Goal: Information Seeking & Learning: Get advice/opinions

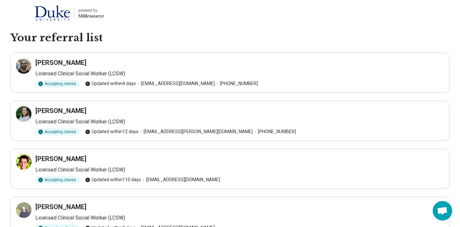
click at [225, 44] on h1 "Your referral list" at bounding box center [229, 38] width 439 height 14
click at [28, 65] on div at bounding box center [24, 66] width 16 height 16
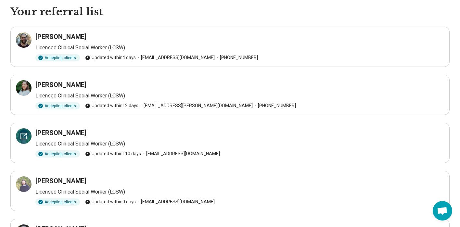
click at [26, 138] on icon at bounding box center [24, 136] width 8 height 8
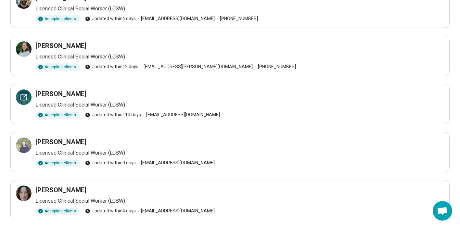
scroll to position [83, 0]
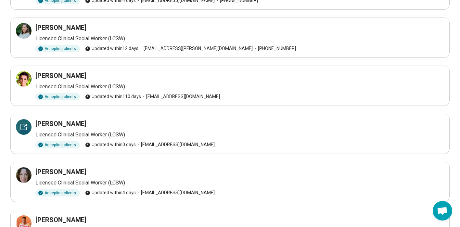
click at [24, 133] on div at bounding box center [24, 127] width 16 height 16
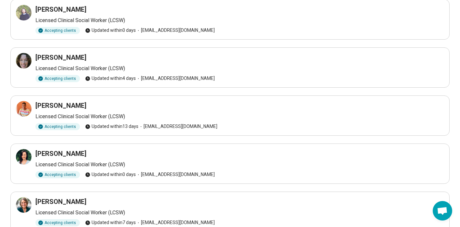
scroll to position [228, 0]
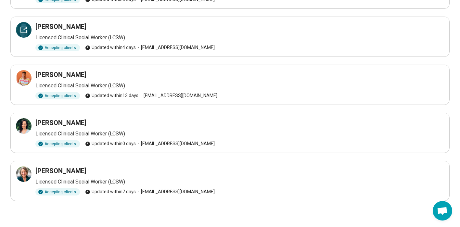
click at [27, 33] on icon at bounding box center [24, 30] width 6 height 6
click at [26, 83] on div at bounding box center [24, 78] width 16 height 16
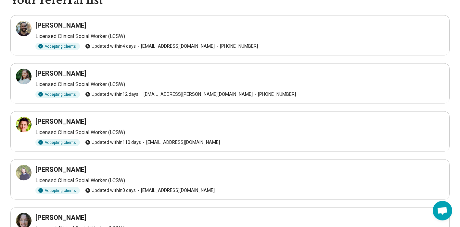
scroll to position [0, 0]
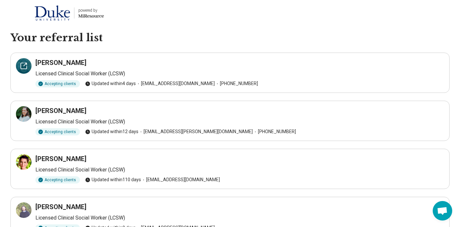
click at [24, 72] on div at bounding box center [24, 66] width 16 height 16
click at [24, 118] on div at bounding box center [24, 114] width 16 height 16
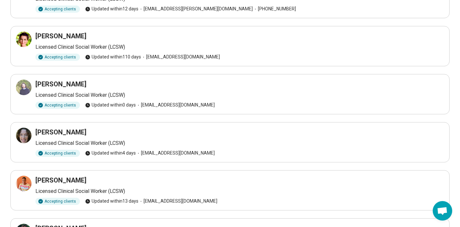
scroll to position [135, 0]
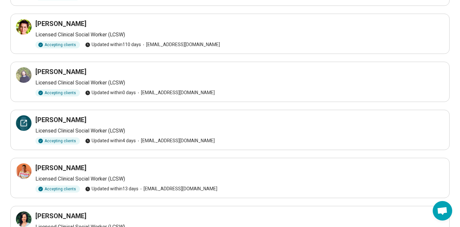
click at [26, 129] on div at bounding box center [24, 123] width 16 height 16
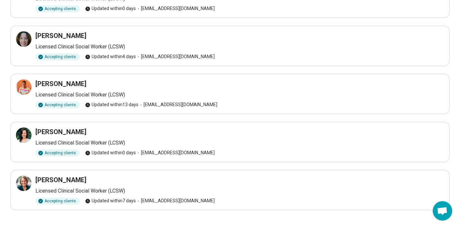
scroll to position [228, 0]
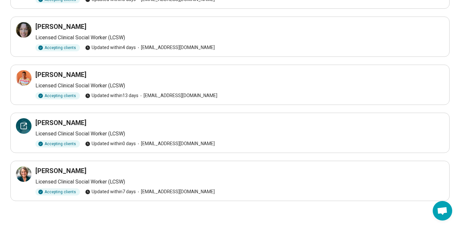
click at [23, 128] on icon at bounding box center [24, 126] width 8 height 8
click at [26, 81] on icon at bounding box center [24, 78] width 6 height 6
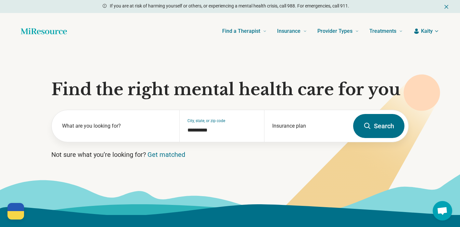
click at [190, 31] on div "Find a Therapist Mental Health Conditions [MEDICAL_DATA] Anxiety [MEDICAL_DATA]…" at bounding box center [239, 31] width 325 height 26
click at [166, 33] on div "Find a Therapist Mental Health Conditions [MEDICAL_DATA] Anxiety [MEDICAL_DATA]…" at bounding box center [239, 31] width 325 height 26
click at [130, 136] on div "What are you looking for?" at bounding box center [116, 126] width 128 height 32
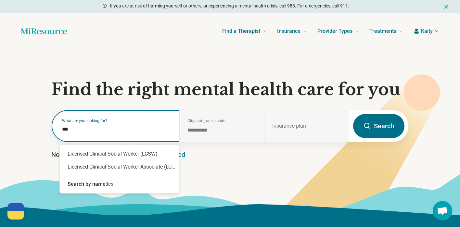
type input "****"
click at [121, 150] on div "Licensed Clinical Social Worker (LCSW)" at bounding box center [119, 153] width 119 height 13
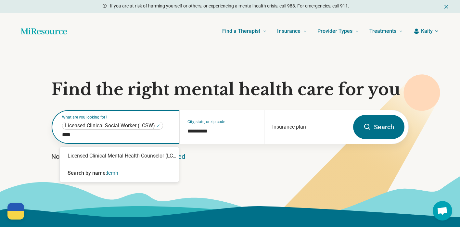
type input "*****"
click at [130, 153] on div "Licensed Clinical Mental Health Counselor (LCMHC)" at bounding box center [119, 155] width 119 height 13
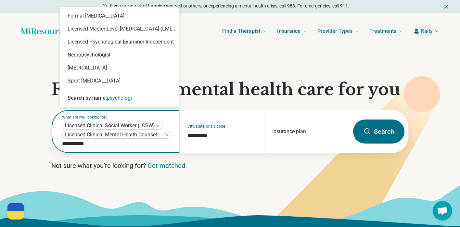
type input "**********"
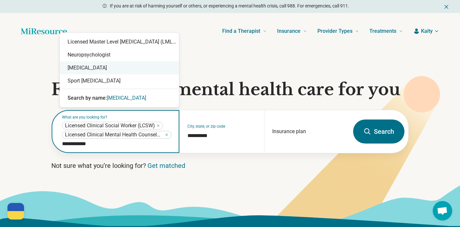
click at [102, 70] on div "Psychologist" at bounding box center [119, 67] width 119 height 13
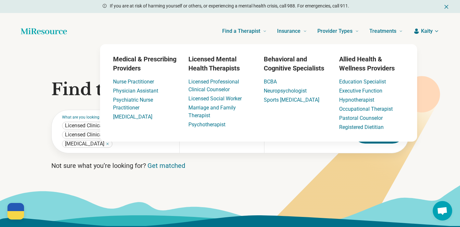
click at [282, 182] on icon at bounding box center [352, 156] width 176 height 161
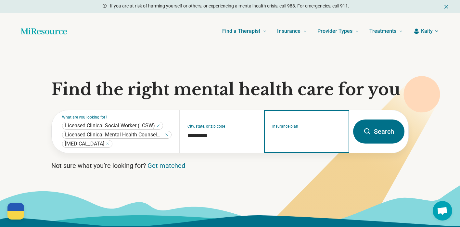
click at [303, 133] on input "Insurance plan" at bounding box center [306, 136] width 69 height 8
click at [282, 161] on div "DSHIP" at bounding box center [278, 164] width 28 height 13
type input "*****"
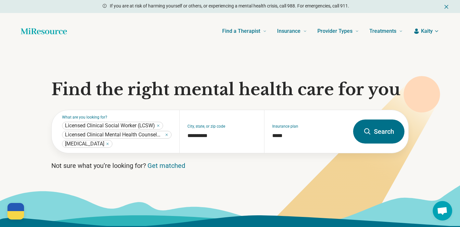
click at [377, 135] on button "Search" at bounding box center [378, 131] width 51 height 24
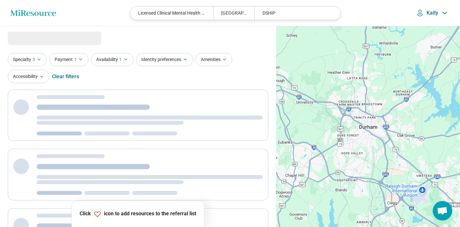
select select "***"
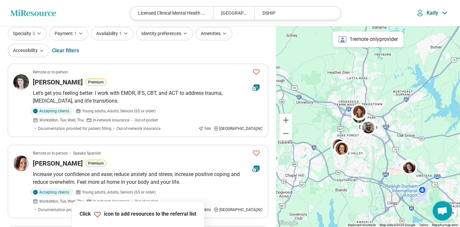
scroll to position [10, 0]
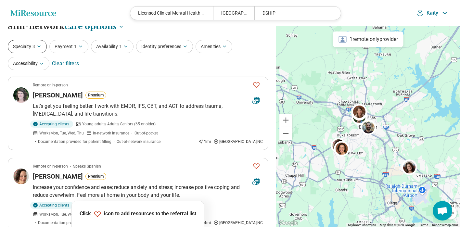
click at [34, 48] on span "3" at bounding box center [33, 46] width 3 height 7
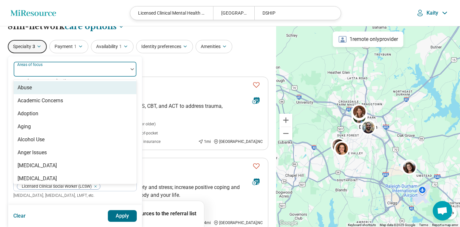
click at [43, 69] on div "Areas of focus" at bounding box center [74, 69] width 123 height 16
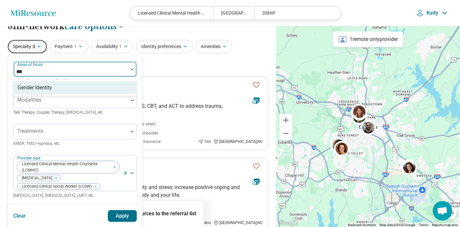
type input "****"
click at [56, 89] on div "Gender Identity" at bounding box center [75, 87] width 123 height 13
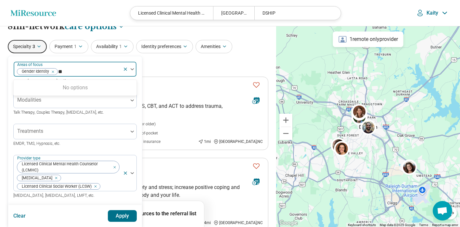
type input "*"
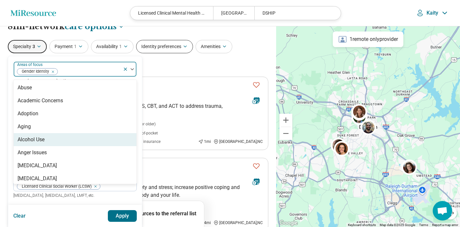
click at [155, 49] on button "Identity preferences" at bounding box center [164, 46] width 57 height 13
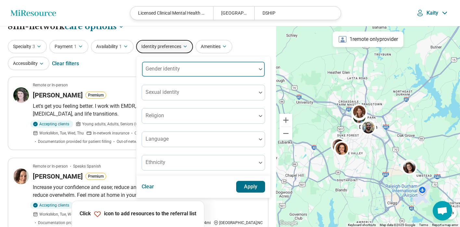
click at [166, 65] on div "Gender identity" at bounding box center [203, 69] width 123 height 16
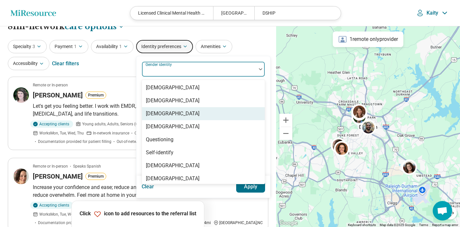
click at [177, 114] on div "Genderqueer" at bounding box center [203, 113] width 123 height 13
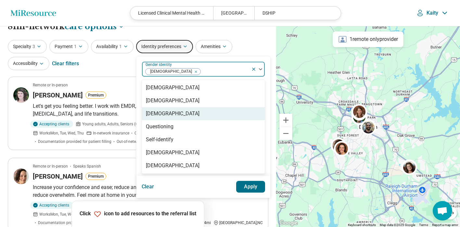
click at [185, 114] on div "Non-binary" at bounding box center [203, 113] width 123 height 13
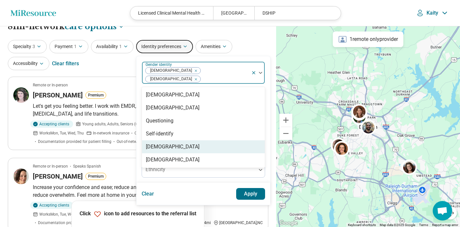
click at [198, 140] on div "Transgender Man" at bounding box center [203, 146] width 123 height 13
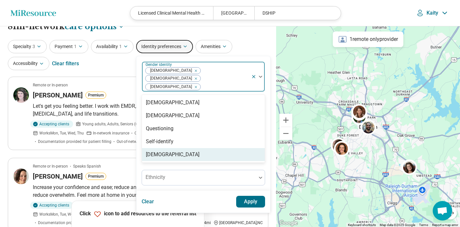
click at [179, 151] on div "Transgender Woman" at bounding box center [173, 155] width 54 height 8
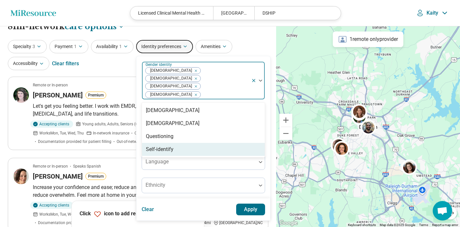
click at [228, 159] on div "option Transgender Woman, selected. Self-identify, 4 of 4. 4 results available.…" at bounding box center [203, 127] width 123 height 132
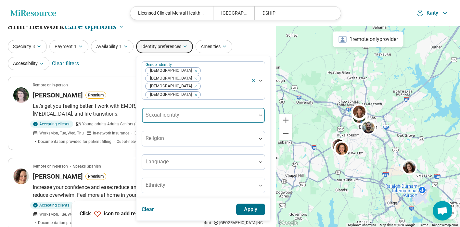
click at [229, 113] on div at bounding box center [198, 117] width 109 height 9
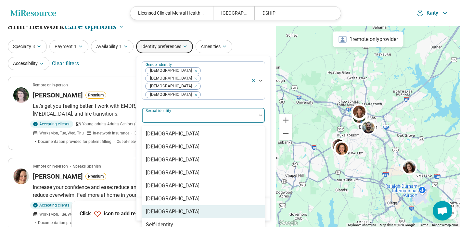
click at [178, 205] on div "Queer" at bounding box center [203, 211] width 123 height 13
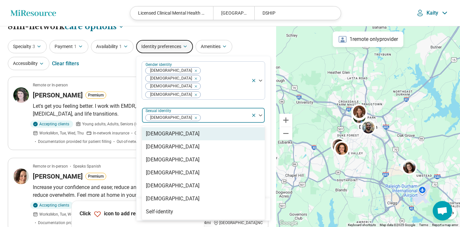
click at [265, 85] on div "Gender identity Transgender Woman Transgender Man Non-binary Genderqueer option…" at bounding box center [203, 127] width 134 height 142
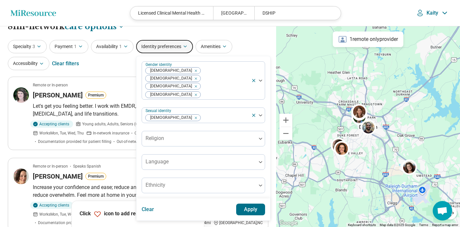
click at [250, 204] on button "Apply" at bounding box center [250, 210] width 29 height 12
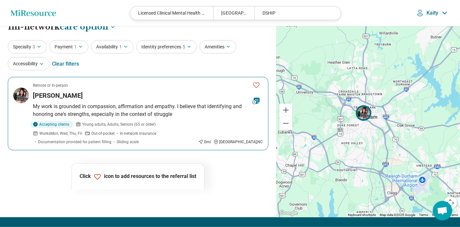
scroll to position [10, 0]
click at [54, 93] on h3 "Ollie Walker" at bounding box center [58, 95] width 50 height 9
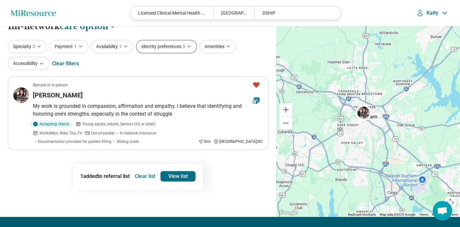
click at [191, 46] on icon "button" at bounding box center [188, 46] width 5 height 5
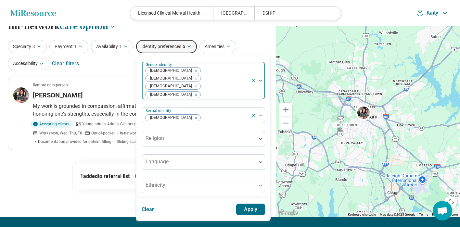
click at [192, 71] on div "Remove [object Object]" at bounding box center [195, 71] width 8 height 8
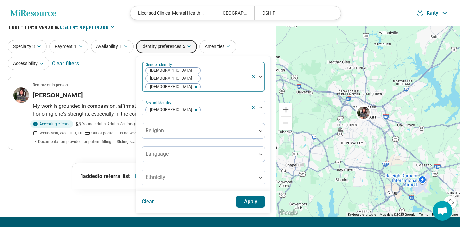
click at [191, 70] on div "Remove [object Object]" at bounding box center [195, 71] width 8 height 8
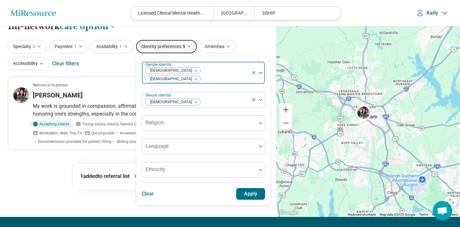
drag, startPoint x: 175, startPoint y: 71, endPoint x: 171, endPoint y: 81, distance: 10.9
click at [191, 71] on div "Remove [object Object]" at bounding box center [195, 71] width 8 height 8
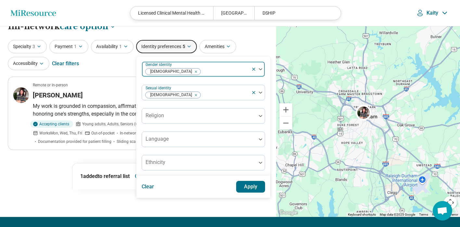
click at [252, 188] on button "Apply" at bounding box center [250, 187] width 29 height 12
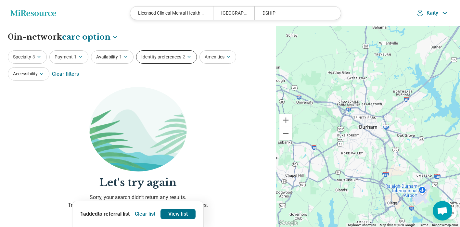
click at [156, 60] on button "Identity preferences 2" at bounding box center [166, 56] width 61 height 13
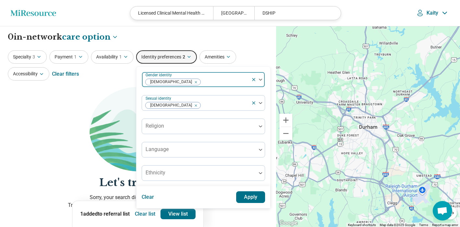
click at [192, 82] on icon "Remove [object Object]" at bounding box center [194, 82] width 5 height 5
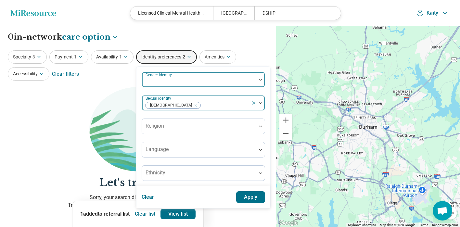
click at [192, 106] on icon "Remove [object Object]" at bounding box center [194, 105] width 5 height 5
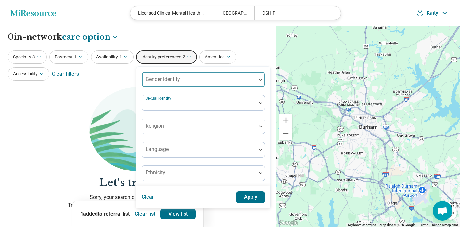
click at [261, 196] on button "Apply" at bounding box center [250, 197] width 29 height 12
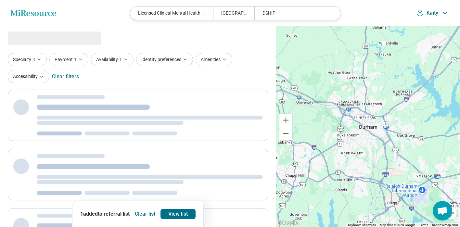
select select "***"
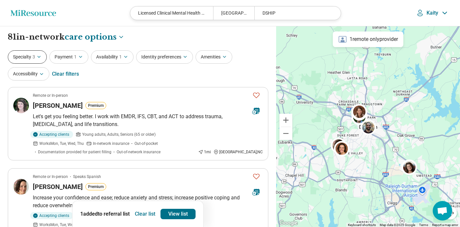
click at [43, 61] on button "Specialty 3" at bounding box center [27, 56] width 39 height 13
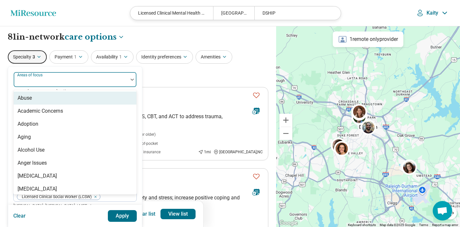
click at [67, 80] on div at bounding box center [70, 82] width 109 height 9
type input "***"
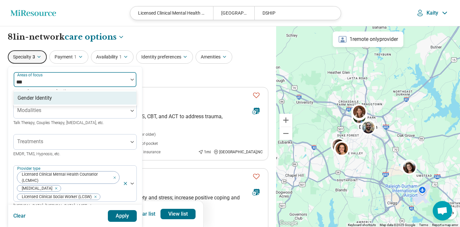
click at [66, 103] on div "Gender Identity" at bounding box center [75, 98] width 123 height 13
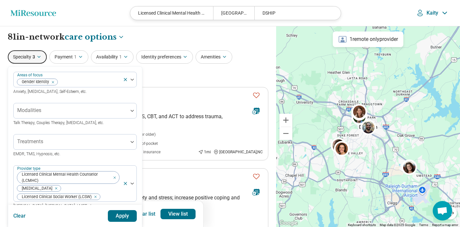
click at [119, 217] on button "Apply" at bounding box center [122, 216] width 29 height 12
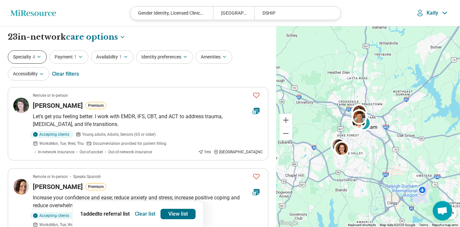
click at [40, 55] on icon "button" at bounding box center [38, 56] width 5 height 5
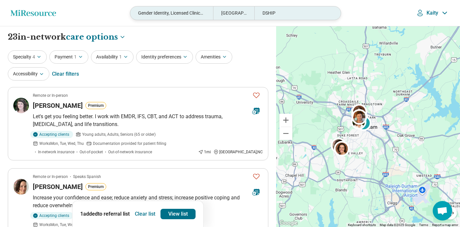
click at [185, 18] on div "Gender Identity, Licensed Clinical Mental Health Counselor (LCMHC), Licensed Cl…" at bounding box center [171, 12] width 82 height 13
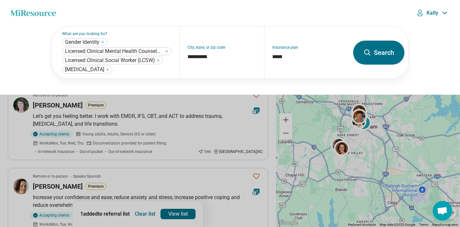
click at [212, 104] on button at bounding box center [230, 113] width 460 height 227
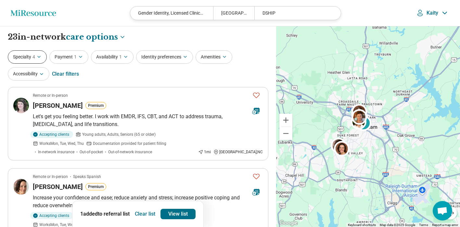
click at [31, 56] on button "Specialty 4" at bounding box center [27, 56] width 39 height 13
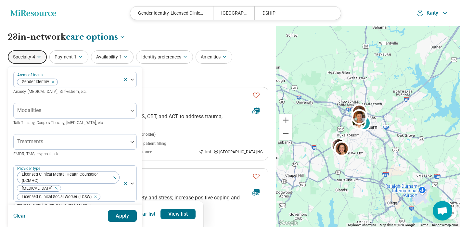
click at [31, 56] on button "Specialty 4" at bounding box center [27, 56] width 39 height 13
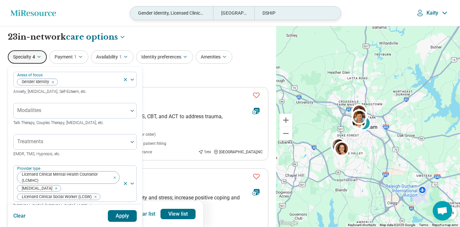
click at [181, 16] on div "Gender Identity, Licensed Clinical Mental Health Counselor (LCMHC), Licensed Cl…" at bounding box center [171, 12] width 82 height 13
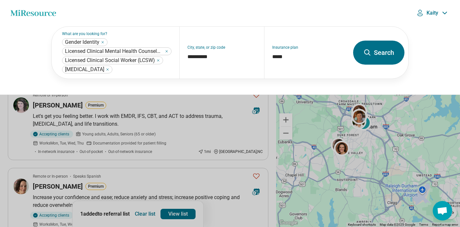
click at [94, 12] on header "Miresource logo Gender Identity, Licensed Clinical Mental Health Counselor (LCM…" at bounding box center [230, 13] width 460 height 26
click at [267, 107] on button at bounding box center [230, 113] width 460 height 227
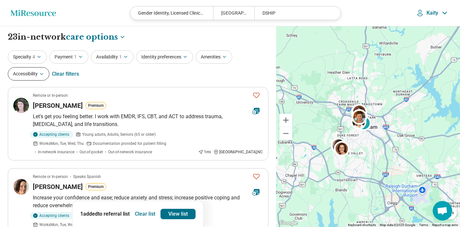
click at [39, 74] on button "Accessibility" at bounding box center [29, 73] width 42 height 13
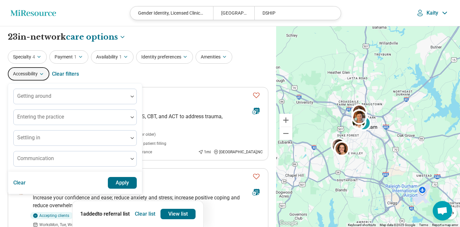
click at [119, 75] on div "Specialty 4 Payment 1 Availability 1 Identity preferences Amenities Accessibili…" at bounding box center [138, 65] width 260 height 31
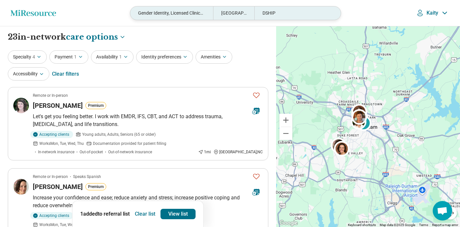
click at [183, 16] on div "Gender Identity, Licensed Clinical Mental Health Counselor (LCMHC), Licensed Cl…" at bounding box center [171, 12] width 82 height 13
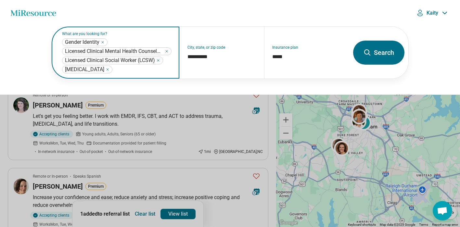
click at [160, 60] on icon "Remove" at bounding box center [158, 60] width 4 height 4
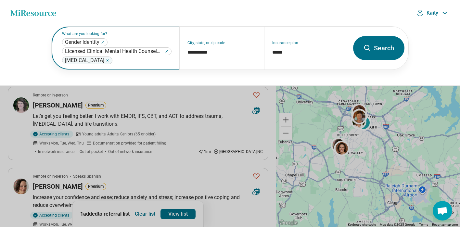
click at [166, 52] on icon "Remove" at bounding box center [167, 51] width 4 height 4
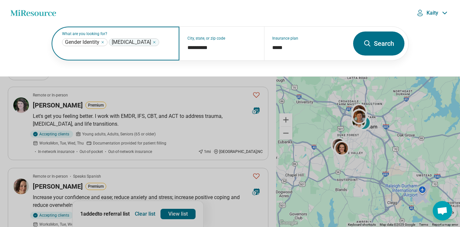
click at [102, 44] on icon "Remove" at bounding box center [103, 42] width 4 height 4
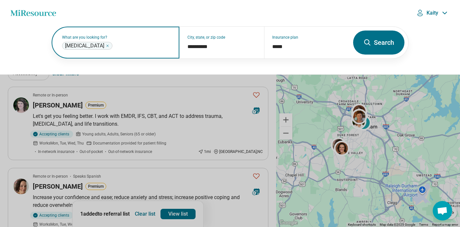
click at [105, 45] on icon "Remove" at bounding box center [107, 46] width 4 height 4
click at [115, 39] on label "What are you looking for?" at bounding box center [116, 37] width 109 height 4
paste input "**********"
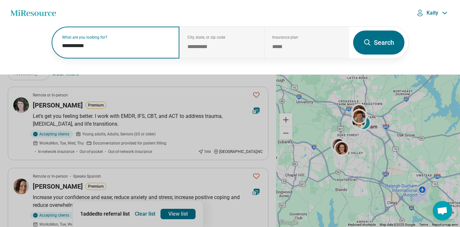
type input "**********"
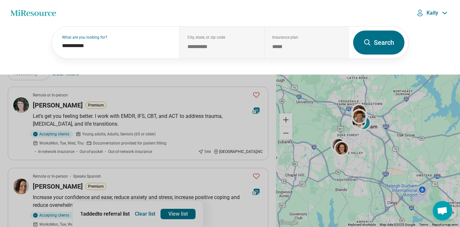
click at [379, 42] on button "Search" at bounding box center [378, 43] width 51 height 24
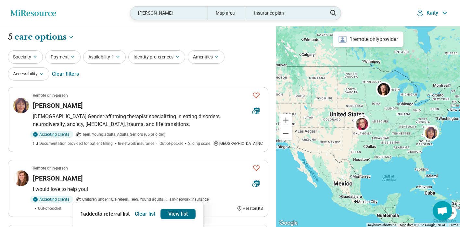
click at [169, 14] on div "KYLIE PEELE" at bounding box center [168, 12] width 77 height 13
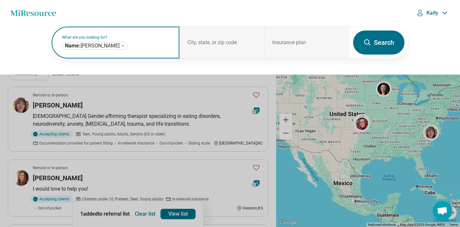
click at [121, 46] on icon "Remove" at bounding box center [123, 46] width 4 height 4
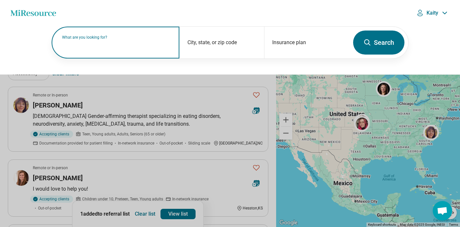
click at [128, 39] on label "What are you looking for?" at bounding box center [116, 37] width 109 height 4
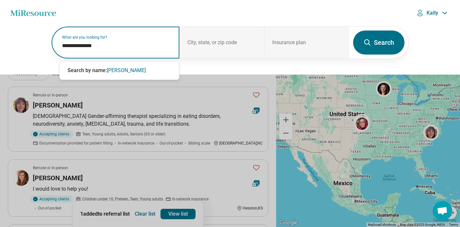
type input "**********"
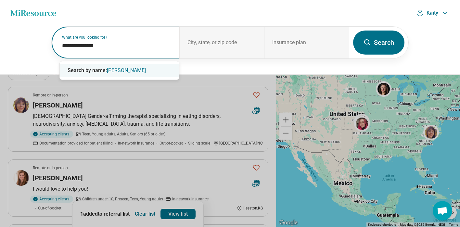
click at [147, 68] on div "Search by name: carolyn reynolds" at bounding box center [119, 70] width 119 height 13
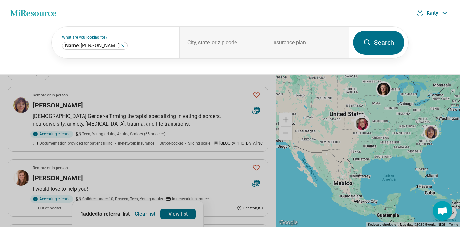
click at [376, 44] on button "Search" at bounding box center [378, 43] width 51 height 24
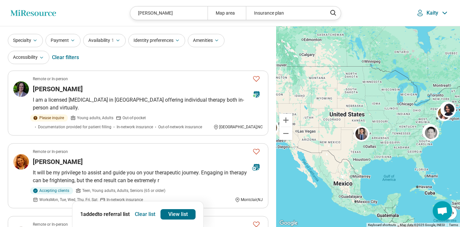
scroll to position [21, 0]
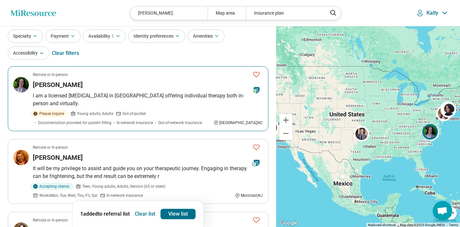
click at [70, 85] on h3 "Carolyn Reynolds" at bounding box center [58, 84] width 50 height 9
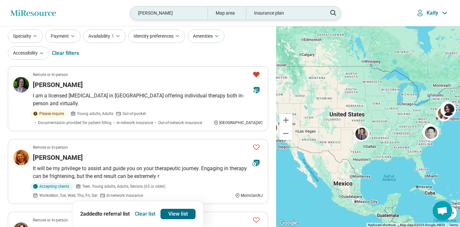
click at [179, 12] on div "carolyn reynolds" at bounding box center [168, 12] width 77 height 13
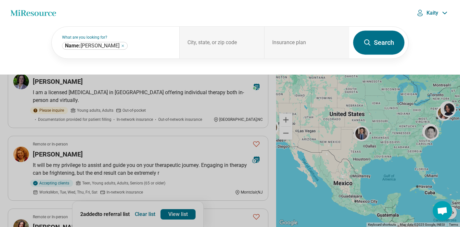
scroll to position [93, 0]
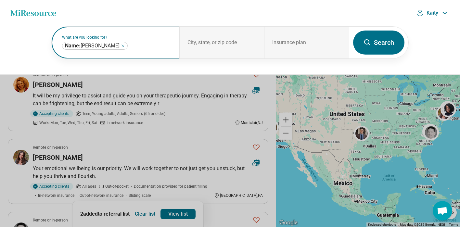
click at [124, 45] on icon "Remove" at bounding box center [123, 46] width 4 height 4
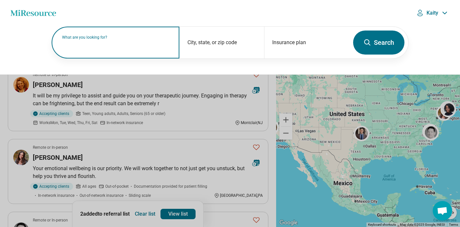
click at [129, 39] on label "What are you looking for?" at bounding box center [116, 37] width 109 height 4
paste input "**********"
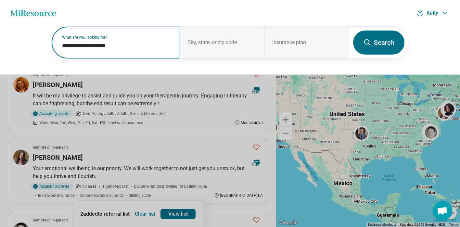
type input "**********"
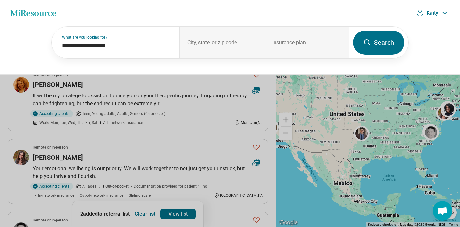
click at [368, 44] on icon at bounding box center [367, 43] width 8 height 8
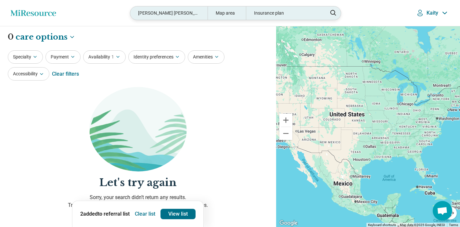
click at [188, 14] on div "Piper Brady King, LCSW" at bounding box center [168, 12] width 77 height 13
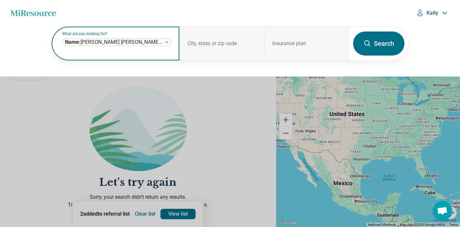
click at [165, 44] on icon "Remove" at bounding box center [167, 42] width 4 height 4
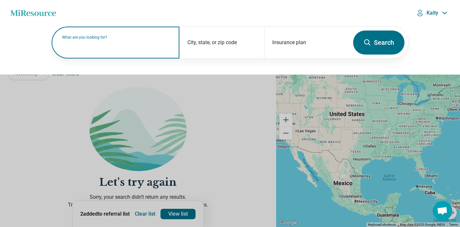
click at [111, 39] on label "What are you looking for?" at bounding box center [116, 37] width 109 height 4
paste input "**********"
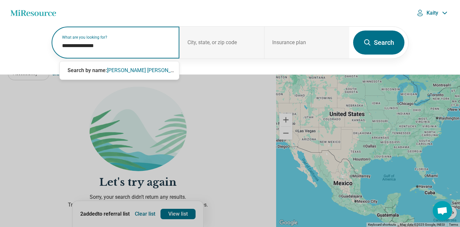
type input "**********"
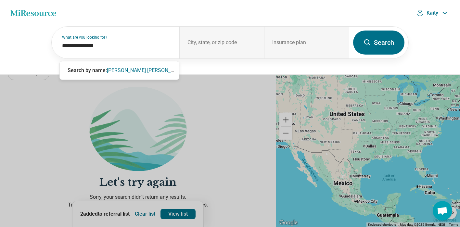
click at [394, 46] on button "Search" at bounding box center [378, 43] width 51 height 24
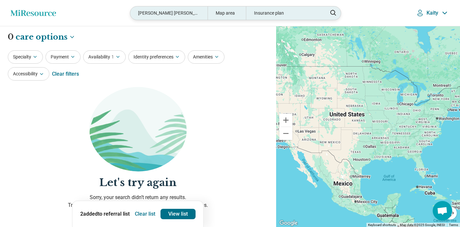
click at [180, 15] on div "Piper Brady King" at bounding box center [168, 12] width 77 height 13
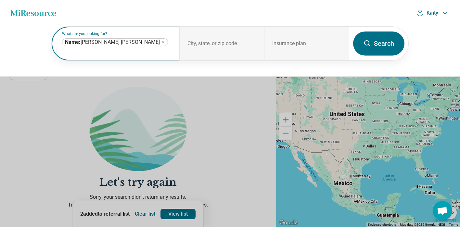
click at [161, 44] on icon "Remove" at bounding box center [163, 42] width 4 height 4
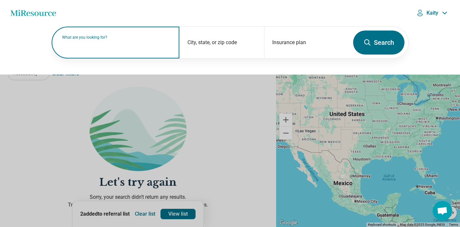
click at [151, 46] on input "text" at bounding box center [116, 46] width 109 height 8
paste input "**********"
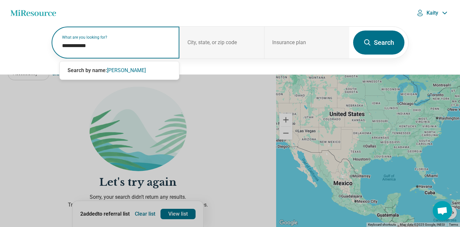
type input "**********"
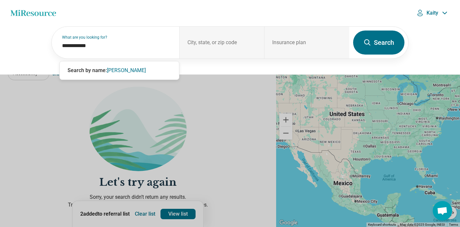
click at [403, 46] on button "Search" at bounding box center [378, 43] width 51 height 24
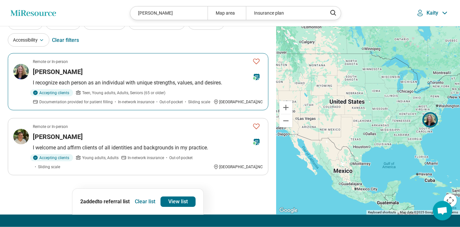
scroll to position [47, 0]
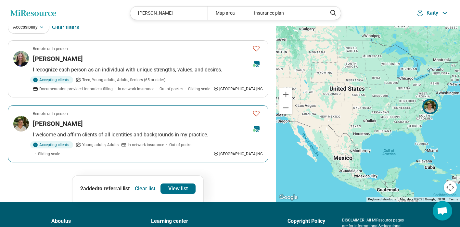
click at [53, 123] on h3 "Hazel Bright" at bounding box center [58, 123] width 50 height 9
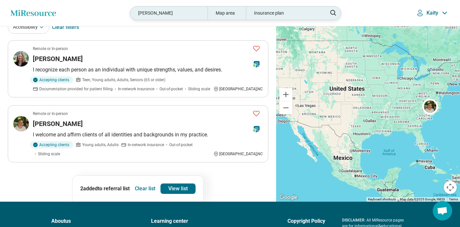
click at [167, 14] on div "Hazel Bright" at bounding box center [168, 12] width 77 height 13
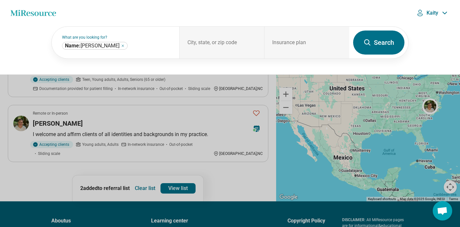
scroll to position [46, 0]
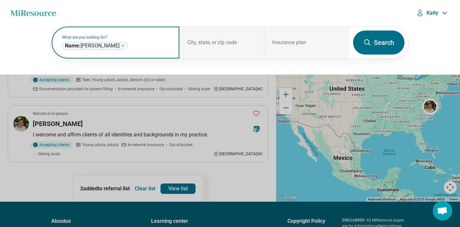
click at [121, 45] on icon "Remove" at bounding box center [123, 46] width 4 height 4
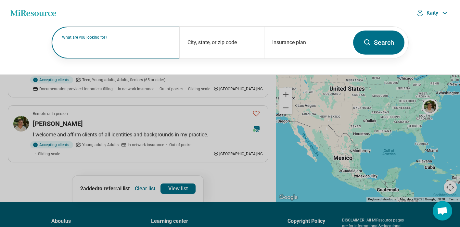
click at [109, 39] on label "What are you looking for?" at bounding box center [116, 37] width 109 height 4
paste input "**********"
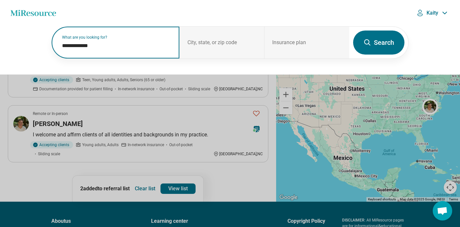
type input "**********"
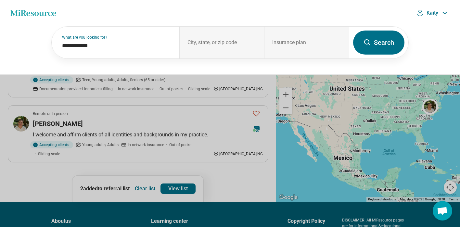
click at [381, 40] on button "Search" at bounding box center [378, 43] width 51 height 24
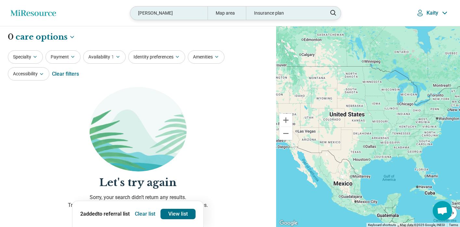
click at [164, 15] on div "EO Mendelsohn" at bounding box center [168, 12] width 77 height 13
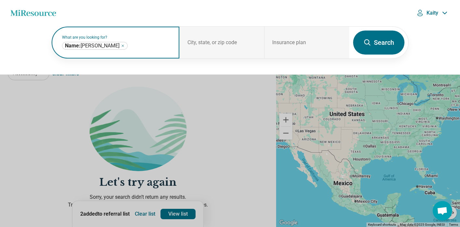
click at [122, 45] on icon "Remove" at bounding box center [123, 46] width 4 height 4
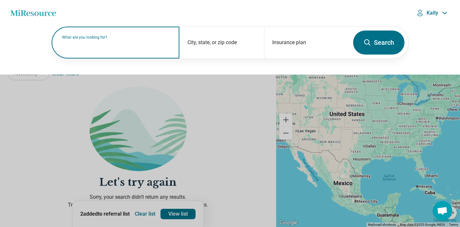
click at [102, 46] on input "text" at bounding box center [116, 46] width 109 height 8
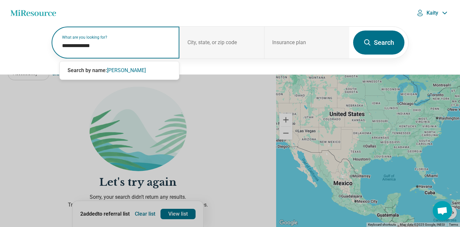
type input "**********"
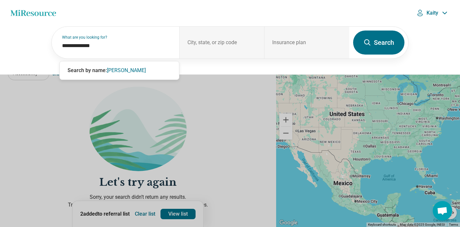
click at [381, 43] on button "Search" at bounding box center [378, 43] width 51 height 24
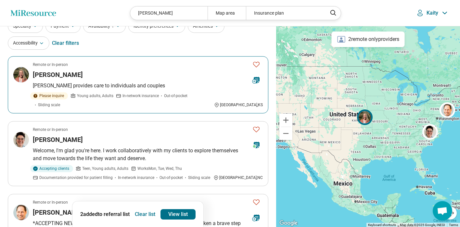
scroll to position [47, 0]
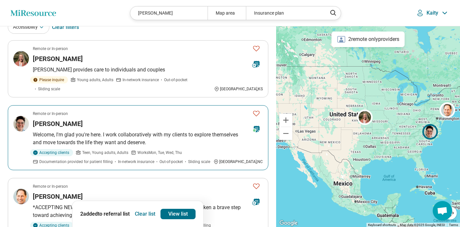
click at [67, 119] on h3 "[PERSON_NAME]" at bounding box center [58, 123] width 50 height 9
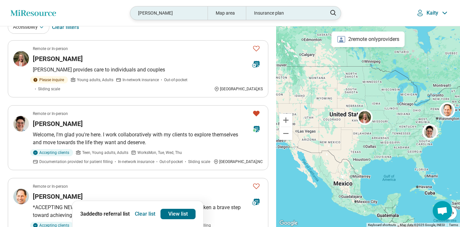
click at [177, 14] on div "julia springer" at bounding box center [168, 12] width 77 height 13
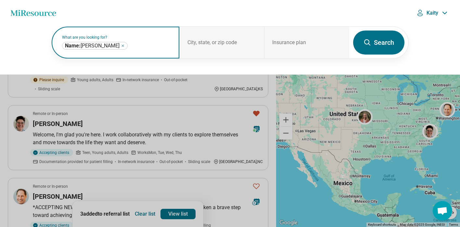
click at [121, 45] on icon "Remove" at bounding box center [123, 46] width 4 height 4
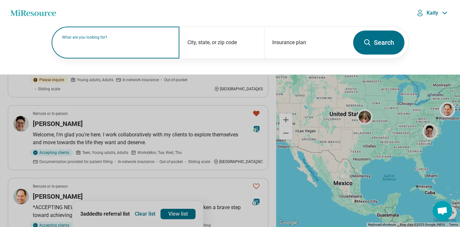
click at [118, 39] on label "What are you looking for?" at bounding box center [116, 37] width 109 height 4
paste input "**********"
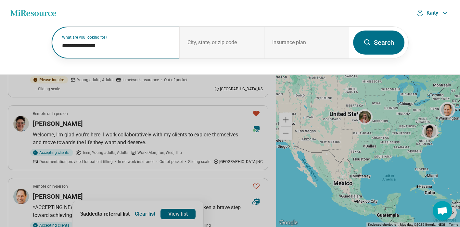
type input "**********"
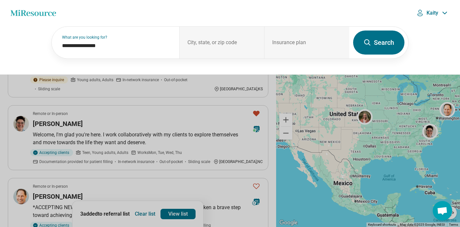
click at [378, 40] on button "Search" at bounding box center [378, 43] width 51 height 24
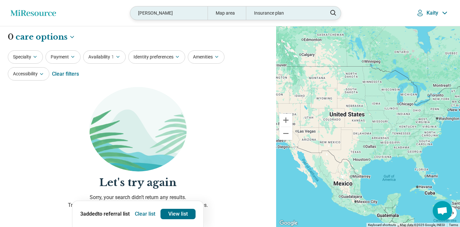
click at [182, 13] on div "Devon Chubb Pelto" at bounding box center [168, 12] width 77 height 13
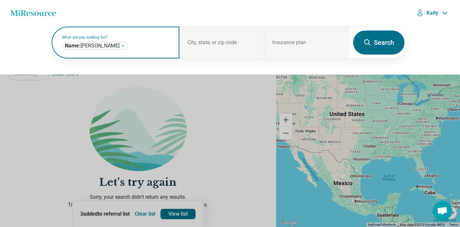
click at [125, 45] on icon "Remove" at bounding box center [123, 46] width 4 height 4
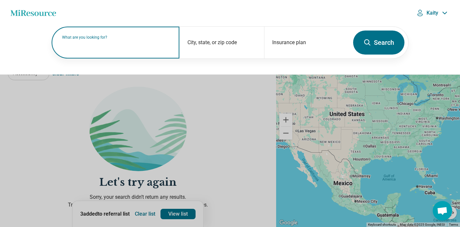
click at [118, 39] on label "What are you looking for?" at bounding box center [116, 37] width 109 height 4
paste input "**********"
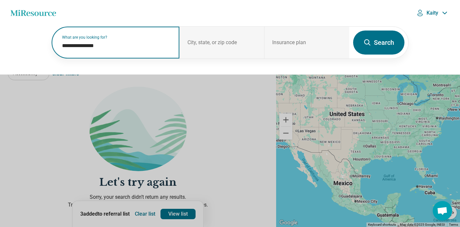
type input "**********"
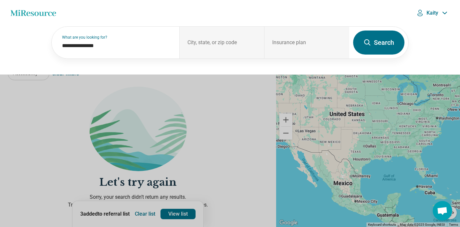
click at [374, 38] on button "Search" at bounding box center [378, 43] width 51 height 24
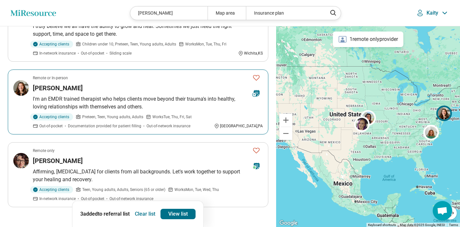
scroll to position [260, 0]
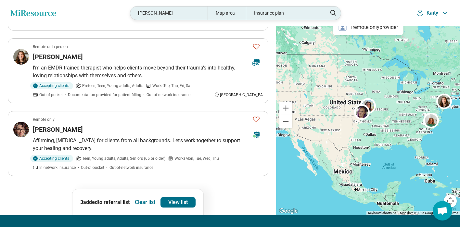
click at [178, 12] on div "Dolores Chandler" at bounding box center [168, 12] width 77 height 13
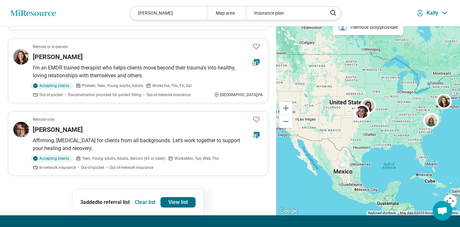
scroll to position [259, 0]
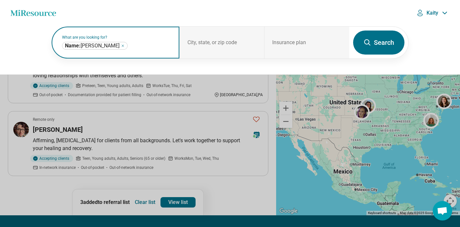
click at [125, 46] on icon "Remove" at bounding box center [123, 46] width 4 height 4
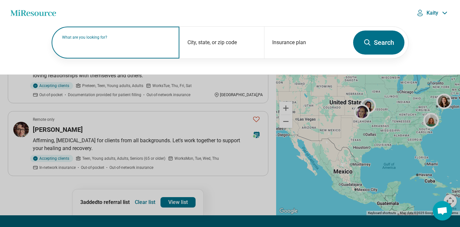
click at [129, 39] on label "What are you looking for?" at bounding box center [116, 37] width 109 height 4
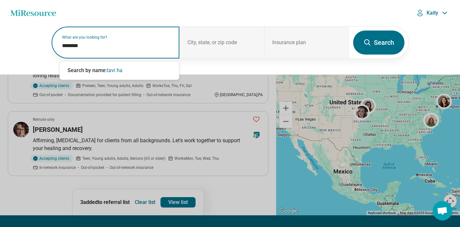
type input "*********"
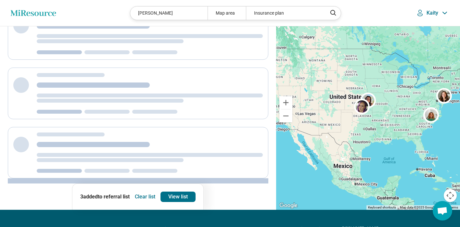
scroll to position [0, 0]
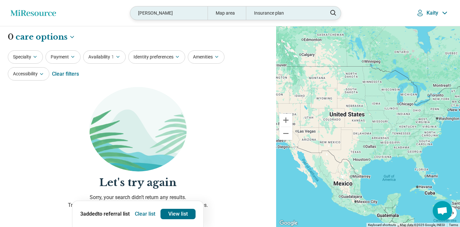
click at [171, 15] on div "tavi hawn" at bounding box center [168, 12] width 77 height 13
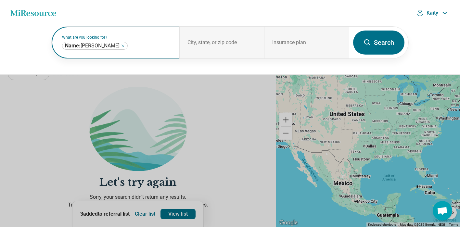
click at [122, 45] on icon "Remove" at bounding box center [123, 46] width 2 height 2
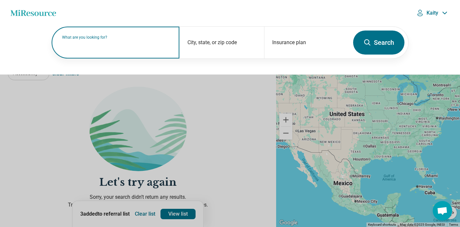
click at [121, 39] on label "What are you looking for?" at bounding box center [116, 37] width 109 height 4
paste input "**********"
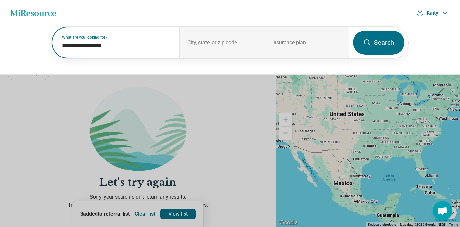
type input "**********"
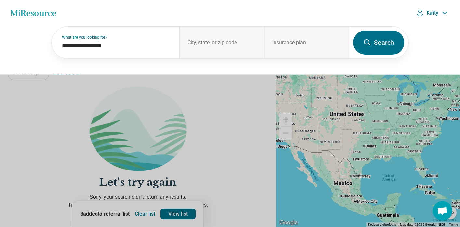
click at [371, 40] on button "Search" at bounding box center [378, 43] width 51 height 24
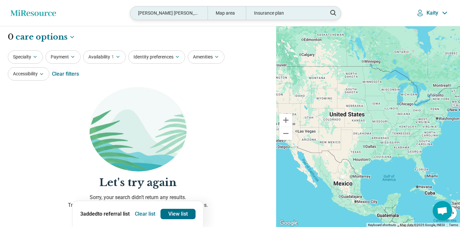
click at [187, 13] on div "Kristen Anne Verrill" at bounding box center [168, 12] width 77 height 13
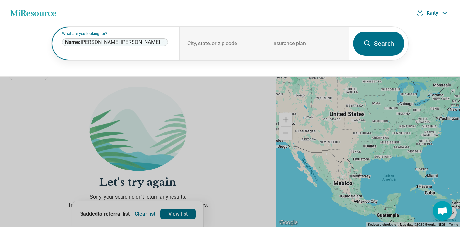
click at [161, 44] on icon "Remove" at bounding box center [163, 42] width 4 height 4
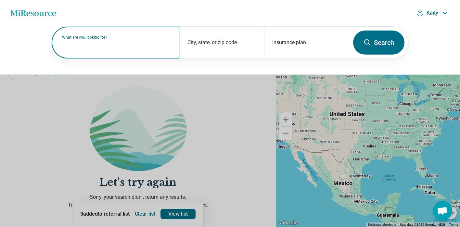
click at [95, 49] on input "text" at bounding box center [116, 46] width 109 height 8
paste input "**********"
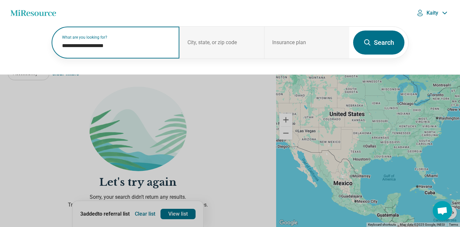
type input "**********"
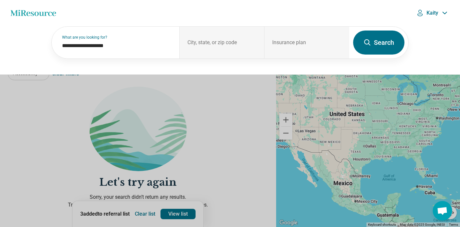
click at [384, 45] on button "Search" at bounding box center [378, 43] width 51 height 24
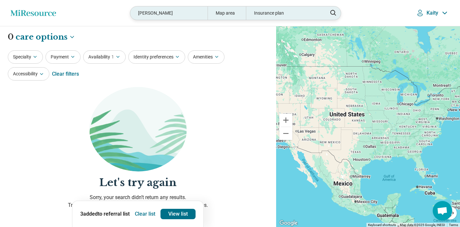
click at [179, 16] on div "Adriana Gómez-Nichols" at bounding box center [168, 12] width 77 height 13
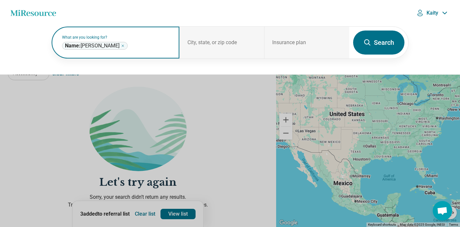
click at [125, 44] on icon "Remove" at bounding box center [123, 46] width 4 height 4
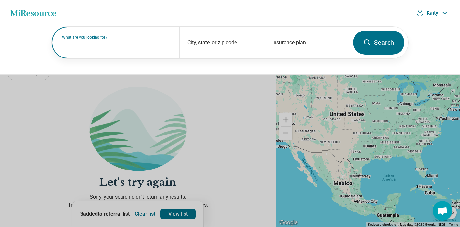
click at [116, 39] on label "What are you looking for?" at bounding box center [116, 37] width 109 height 4
paste input "**********"
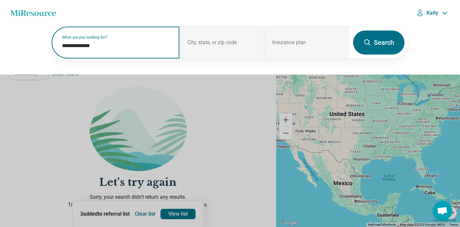
type input "**********"
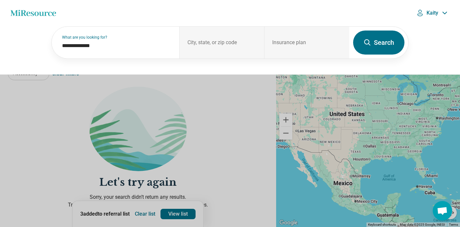
click at [382, 45] on button "Search" at bounding box center [378, 43] width 51 height 24
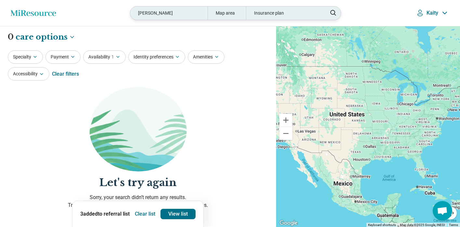
click at [174, 13] on div "Alice Drozdiak" at bounding box center [168, 12] width 77 height 13
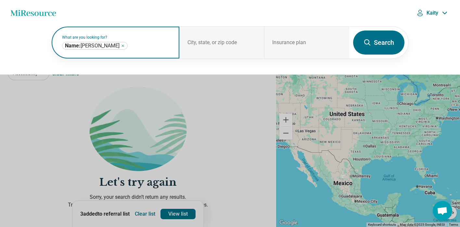
click at [121, 46] on icon "Remove" at bounding box center [123, 46] width 4 height 4
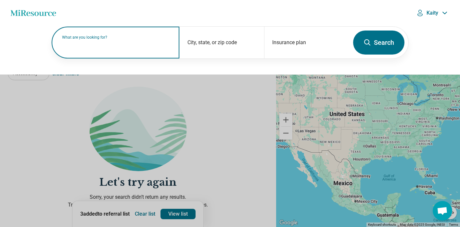
click at [124, 46] on input "text" at bounding box center [116, 46] width 109 height 8
paste input "**********"
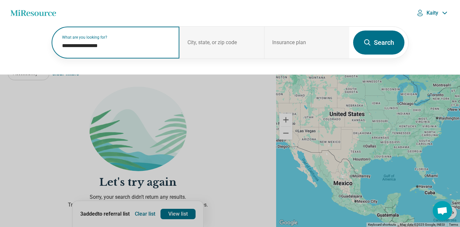
type input "**********"
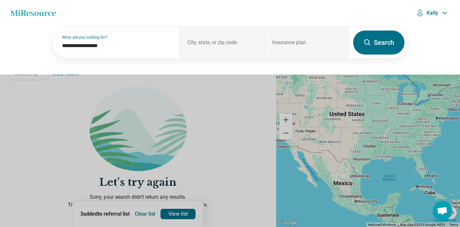
click at [378, 44] on button "Search" at bounding box center [378, 43] width 51 height 24
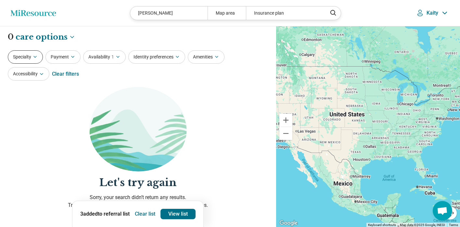
click at [35, 55] on icon "button" at bounding box center [34, 56] width 5 height 5
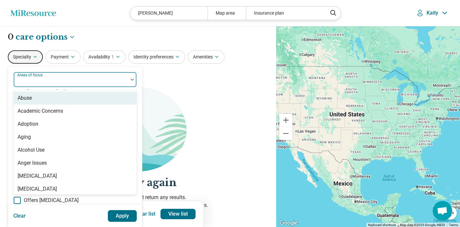
click at [36, 79] on div "Areas of focus" at bounding box center [74, 80] width 123 height 16
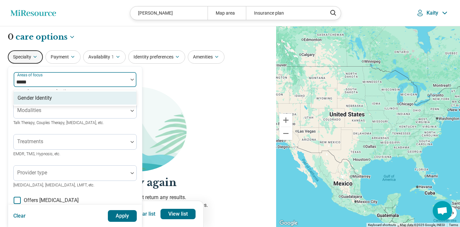
type input "******"
click at [55, 97] on div "Gender Identity" at bounding box center [75, 98] width 123 height 13
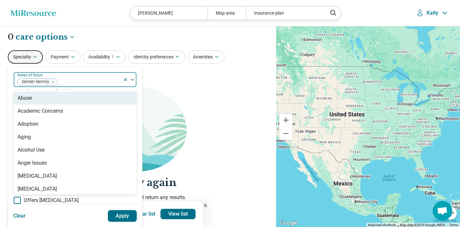
click at [89, 83] on div at bounding box center [89, 82] width 62 height 9
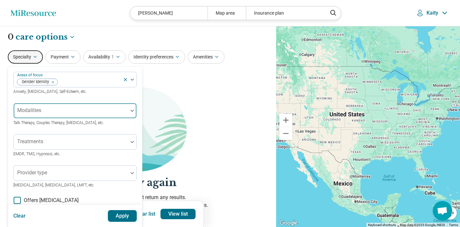
click at [112, 115] on div at bounding box center [70, 113] width 109 height 9
click at [120, 105] on div at bounding box center [71, 111] width 114 height 14
click at [127, 215] on button "Apply" at bounding box center [122, 216] width 29 height 12
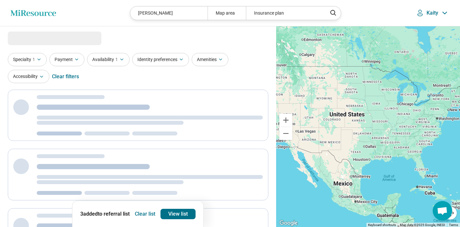
select select "***"
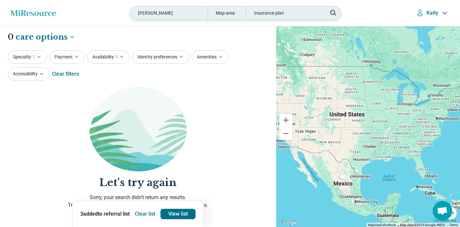
click at [269, 17] on div "Insurance plan" at bounding box center [284, 12] width 77 height 13
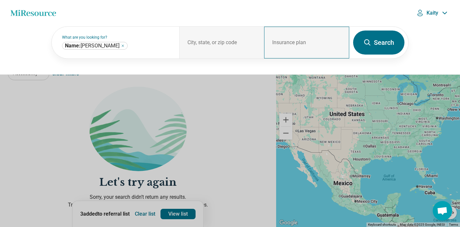
click at [282, 39] on div "Insurance plan" at bounding box center [306, 43] width 85 height 32
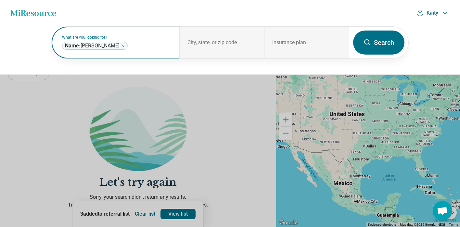
click at [125, 45] on icon "Remove" at bounding box center [123, 46] width 4 height 4
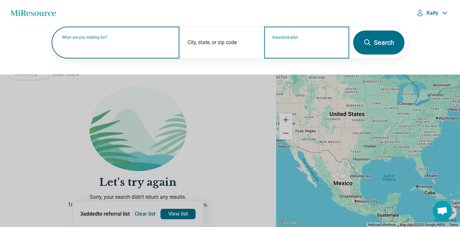
click at [296, 45] on input "Insurance plan" at bounding box center [306, 47] width 69 height 8
click at [279, 67] on div "DSHIP" at bounding box center [278, 70] width 28 height 13
type input "*****"
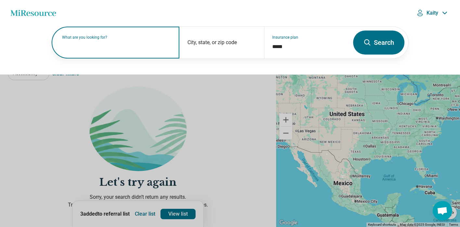
click at [132, 49] on input "text" at bounding box center [116, 46] width 109 height 8
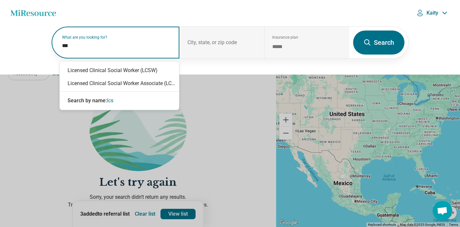
type input "****"
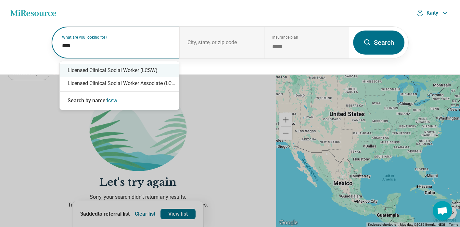
click at [148, 68] on div "Licensed Clinical Social Worker (LCSW)" at bounding box center [119, 70] width 119 height 13
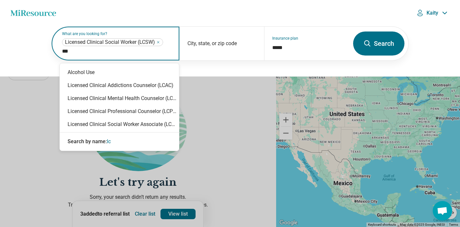
type input "****"
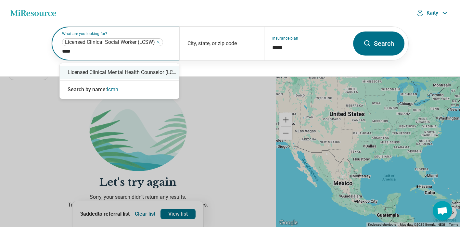
drag, startPoint x: 150, startPoint y: 70, endPoint x: 146, endPoint y: 64, distance: 7.6
click at [150, 70] on div "Licensed Clinical Mental Health Counselor (LCMHC)" at bounding box center [119, 72] width 119 height 13
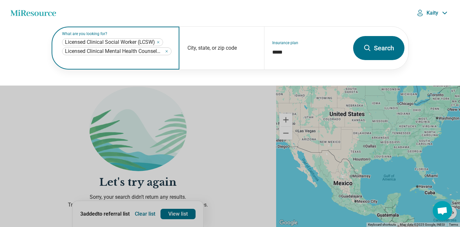
type input "*"
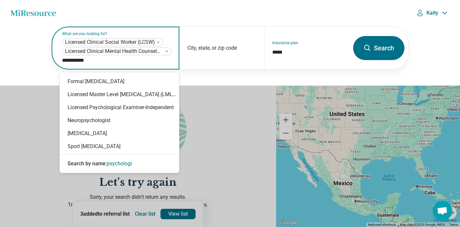
type input "**********"
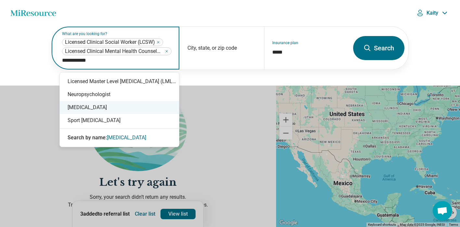
click at [93, 111] on div "[MEDICAL_DATA]" at bounding box center [119, 107] width 119 height 13
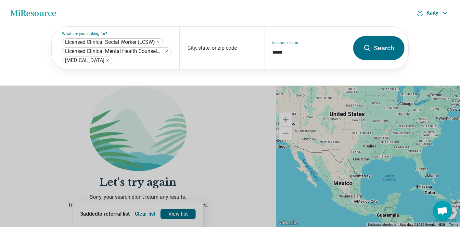
click at [378, 54] on button "Search" at bounding box center [378, 48] width 51 height 24
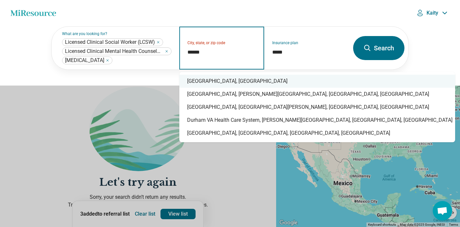
click at [215, 82] on div "Durham, NC" at bounding box center [317, 81] width 276 height 13
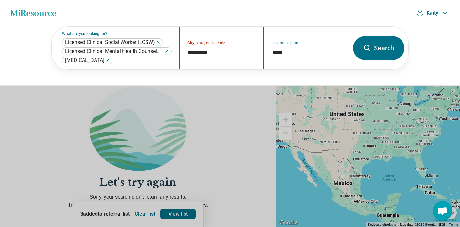
type input "**********"
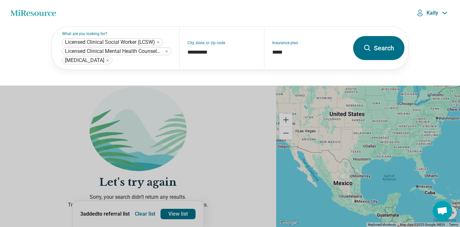
click at [375, 50] on button "Search" at bounding box center [378, 48] width 51 height 24
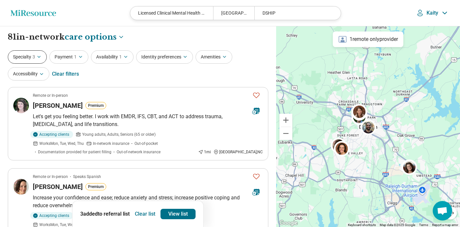
click at [32, 56] on button "Specialty 3" at bounding box center [27, 56] width 39 height 13
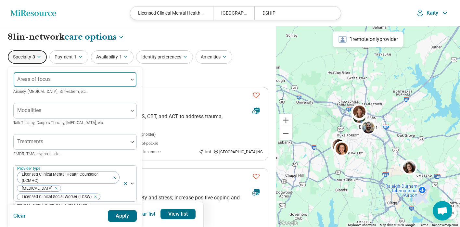
click at [44, 78] on div "Areas of focus" at bounding box center [74, 80] width 123 height 16
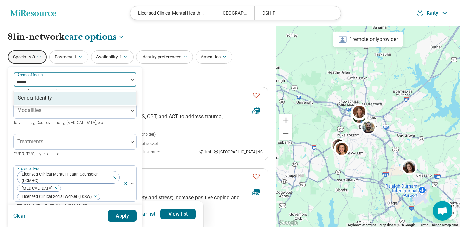
type input "******"
click at [52, 96] on div "Gender Identity" at bounding box center [35, 98] width 34 height 8
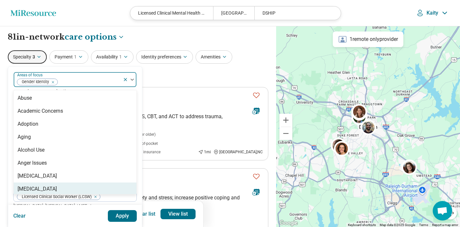
click at [120, 218] on button "Apply" at bounding box center [122, 216] width 29 height 12
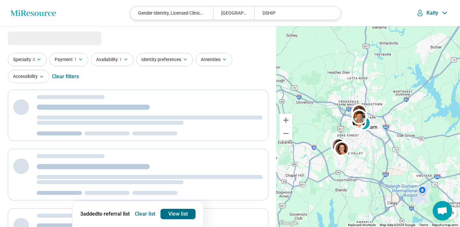
select select "***"
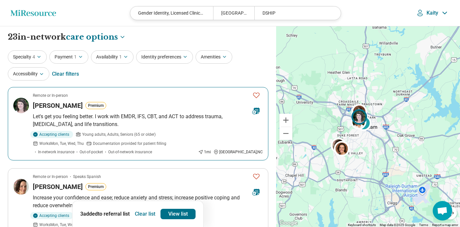
click at [44, 110] on article "Remote or In-person Sarah Dawson Premium Let's get you feeling better. I work w…" at bounding box center [138, 123] width 260 height 73
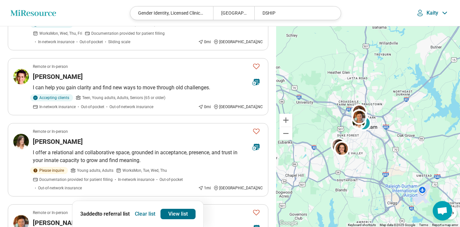
scroll to position [597, 0]
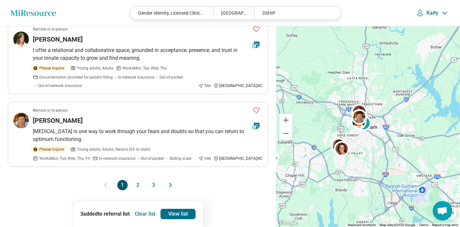
click at [139, 180] on button "2" at bounding box center [138, 185] width 10 height 10
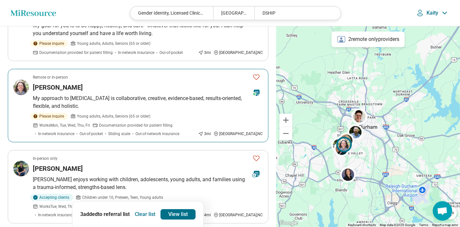
scroll to position [353, 0]
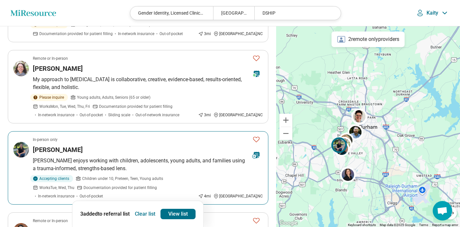
click at [72, 145] on h3 "Madeline Farber" at bounding box center [58, 149] width 50 height 9
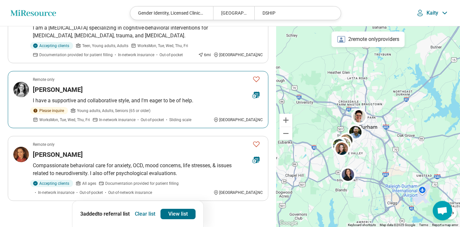
scroll to position [660, 0]
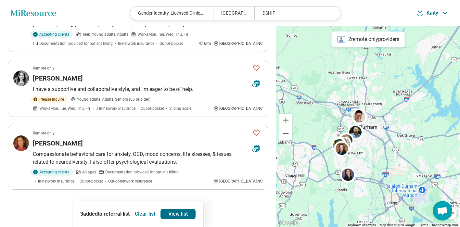
click at [153, 203] on button "3" at bounding box center [153, 208] width 10 height 10
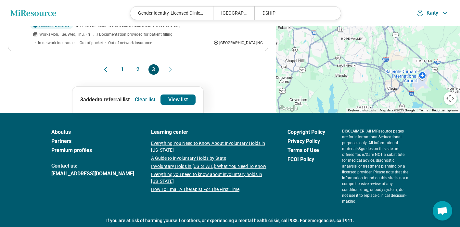
scroll to position [269, 0]
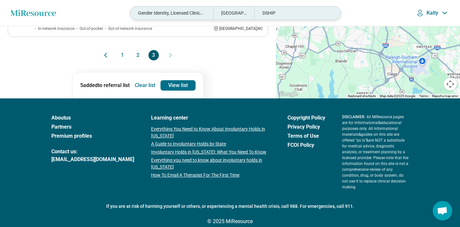
click at [190, 16] on div "Gender Identity, Licensed Clinical Mental Health Counselor (LCMHC), Licensed Cl…" at bounding box center [171, 12] width 82 height 13
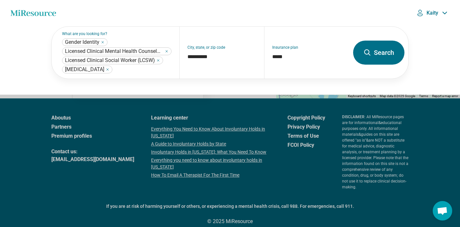
click at [200, 94] on div "**********" at bounding box center [230, 60] width 460 height 69
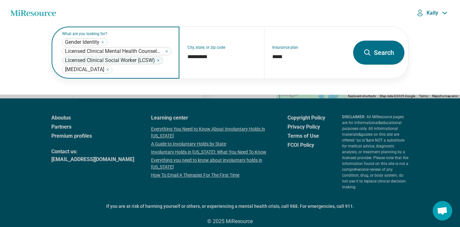
click at [158, 60] on icon "Remove" at bounding box center [158, 60] width 4 height 4
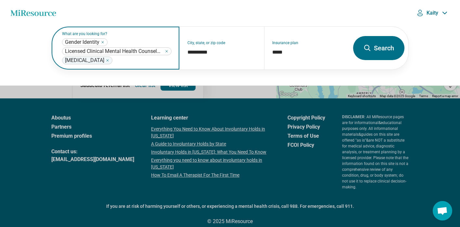
click at [167, 51] on icon "Remove" at bounding box center [167, 51] width 4 height 4
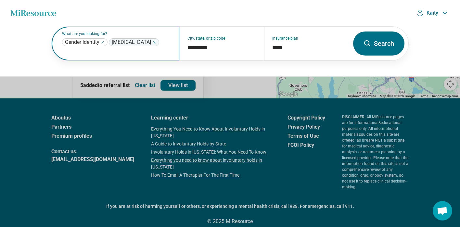
click at [104, 44] on icon "Remove" at bounding box center [103, 42] width 4 height 4
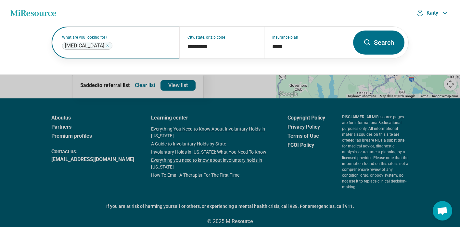
click at [105, 45] on icon "Remove" at bounding box center [107, 46] width 4 height 4
click at [100, 47] on input "text" at bounding box center [116, 46] width 109 height 8
paste input "**********"
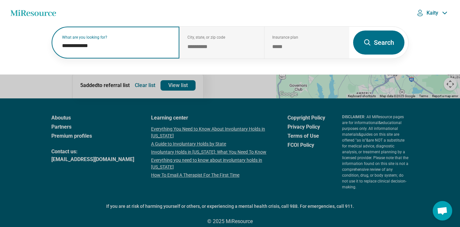
type input "**********"
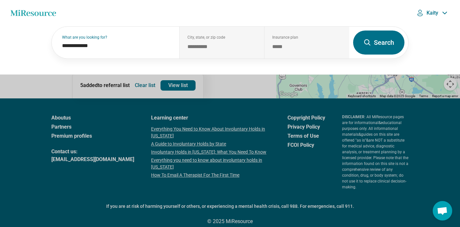
click at [372, 44] on button "Search" at bounding box center [378, 43] width 51 height 24
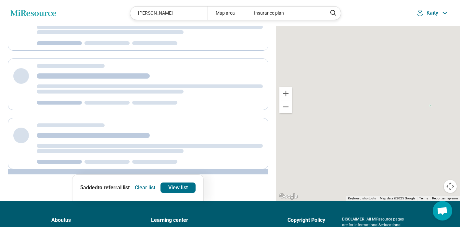
scroll to position [0, 0]
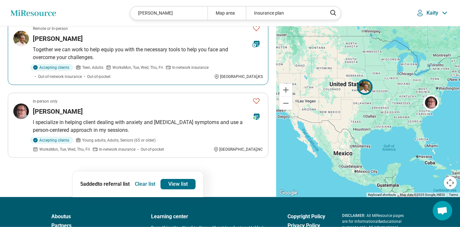
scroll to position [68, 0]
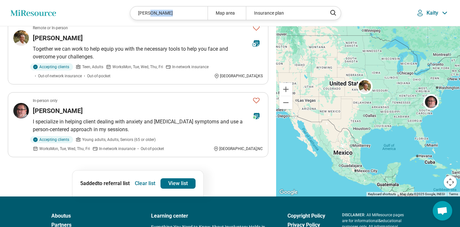
drag, startPoint x: 171, startPoint y: 13, endPoint x: 160, endPoint y: 12, distance: 10.5
click at [146, 12] on div "Elle Townsend" at bounding box center [168, 12] width 77 height 13
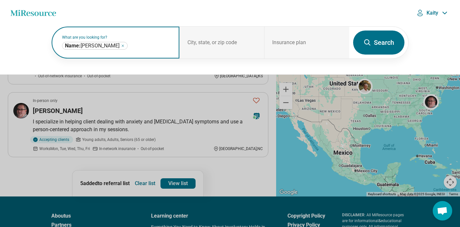
click at [121, 45] on icon "Remove" at bounding box center [123, 46] width 4 height 4
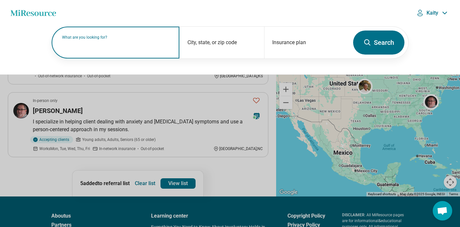
click at [102, 39] on label "What are you looking for?" at bounding box center [116, 37] width 109 height 4
paste input "**********"
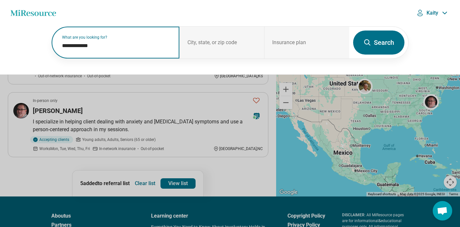
type input "**********"
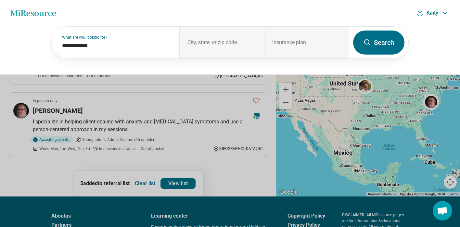
click at [365, 37] on button "Search" at bounding box center [378, 43] width 51 height 24
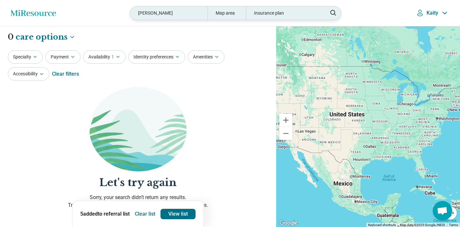
click at [183, 15] on div "Jay Jayaraman" at bounding box center [168, 12] width 77 height 13
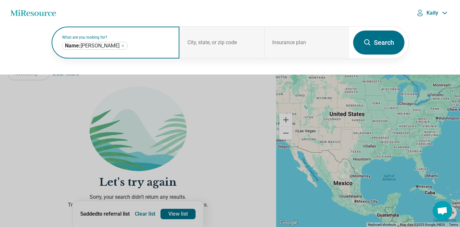
click at [121, 46] on icon "Remove" at bounding box center [123, 46] width 4 height 4
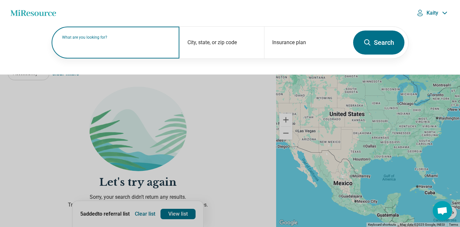
click at [123, 39] on label "What are you looking for?" at bounding box center [116, 37] width 109 height 4
paste input "**********"
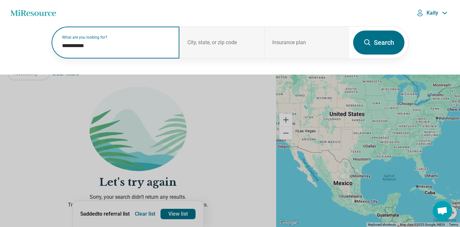
type input "**********"
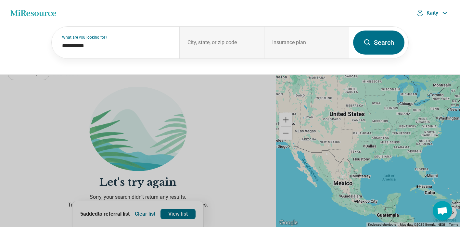
click at [384, 44] on button "Search" at bounding box center [378, 43] width 51 height 24
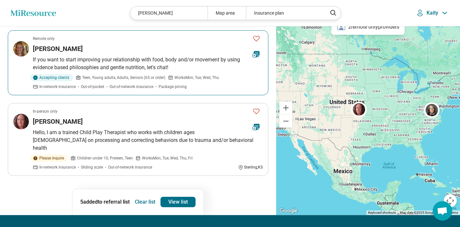
scroll to position [208, 0]
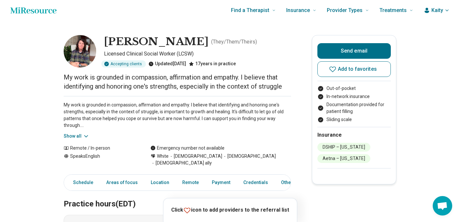
scroll to position [5, 0]
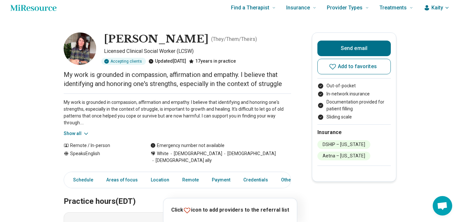
click at [81, 133] on button "Show all" at bounding box center [77, 133] width 26 height 7
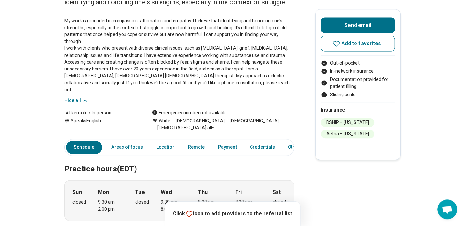
scroll to position [0, 0]
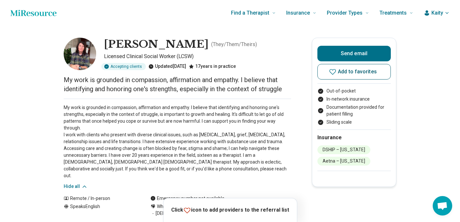
click at [372, 74] on span "Add to favorites" at bounding box center [357, 71] width 39 height 5
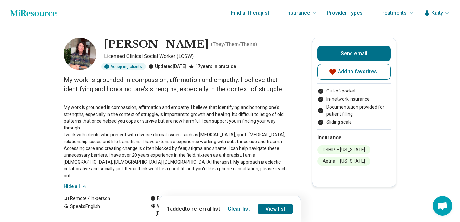
click at [443, 12] on span "Kaity" at bounding box center [437, 13] width 12 height 8
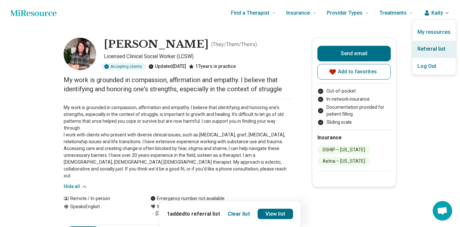
click at [437, 48] on link "Referral list" at bounding box center [433, 49] width 43 height 17
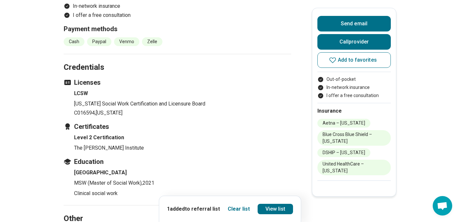
scroll to position [763, 0]
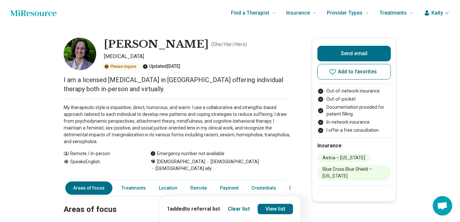
click at [372, 73] on span "Add to favorites" at bounding box center [357, 71] width 39 height 5
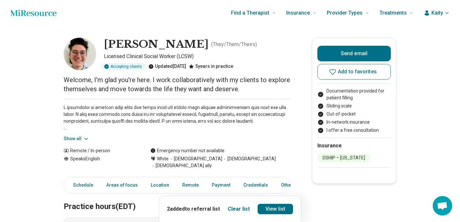
click at [72, 140] on button "Show all" at bounding box center [77, 138] width 26 height 7
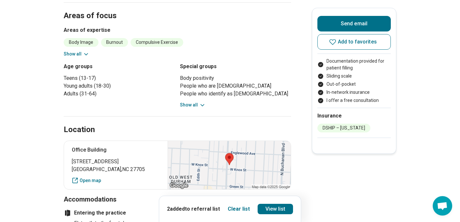
scroll to position [369, 0]
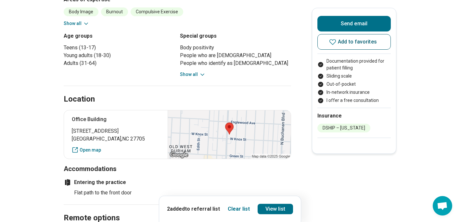
click at [361, 39] on span "Add to favorites" at bounding box center [357, 41] width 39 height 5
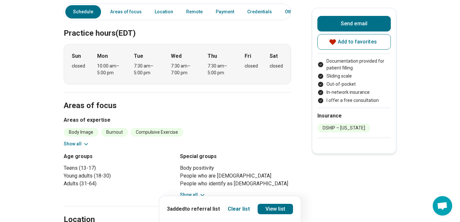
scroll to position [254, 0]
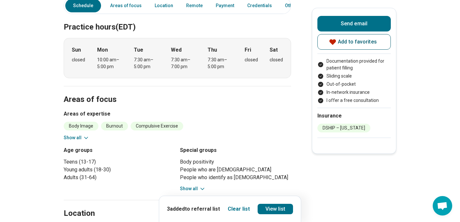
click at [342, 40] on span "Add to favorites" at bounding box center [357, 41] width 39 height 5
click at [351, 40] on span "Add to favorites" at bounding box center [357, 41] width 39 height 5
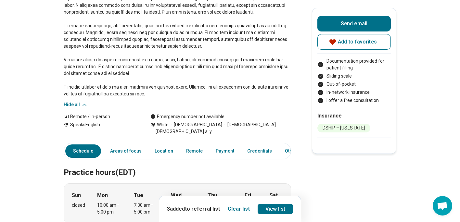
scroll to position [0, 0]
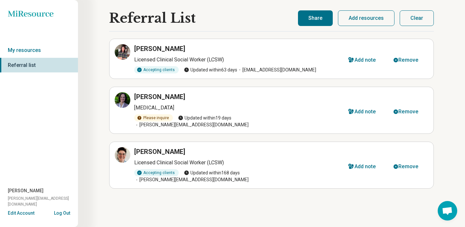
click at [153, 48] on h3 "[PERSON_NAME]" at bounding box center [159, 48] width 51 height 9
click at [120, 55] on icon at bounding box center [122, 52] width 6 height 6
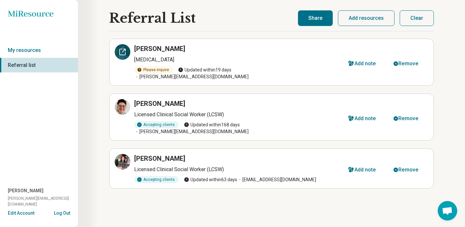
click at [123, 57] on div at bounding box center [123, 52] width 16 height 16
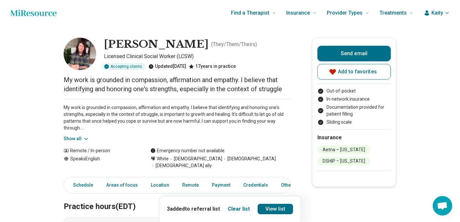
drag, startPoint x: 352, startPoint y: 70, endPoint x: 355, endPoint y: 71, distance: 3.4
click at [352, 70] on span "Add to favorites" at bounding box center [357, 71] width 39 height 5
click at [359, 71] on span "Add to favorites" at bounding box center [357, 71] width 39 height 5
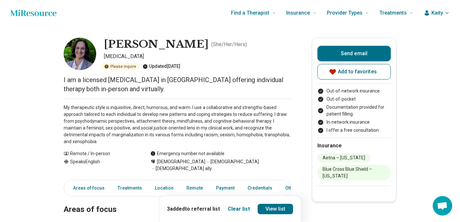
click at [347, 71] on span "Add to favorites" at bounding box center [357, 71] width 39 height 5
click at [349, 72] on span "Add to favorites" at bounding box center [357, 71] width 39 height 5
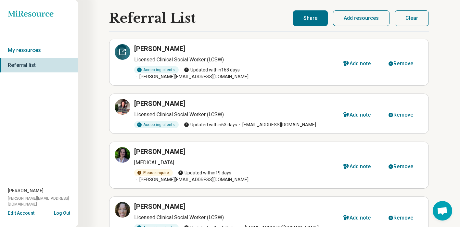
click at [123, 55] on icon at bounding box center [122, 52] width 6 height 6
click at [124, 105] on div at bounding box center [123, 107] width 16 height 16
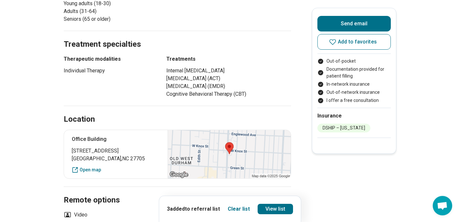
scroll to position [374, 0]
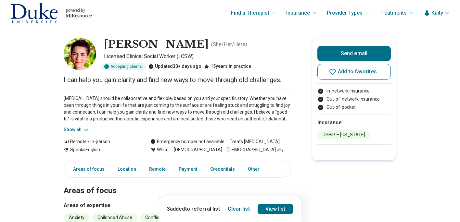
click at [78, 131] on button "Show all" at bounding box center [77, 129] width 26 height 7
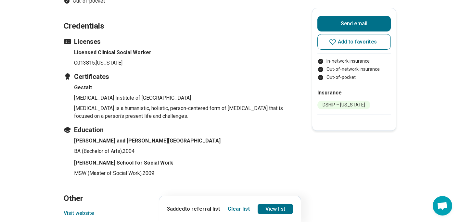
scroll to position [654, 0]
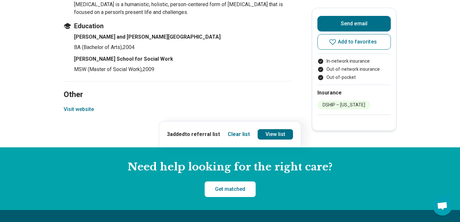
click at [88, 112] on button "Visit website" at bounding box center [79, 109] width 30 height 8
click at [226, 65] on li "Smith School for Social Work MSW (Master of Social Work) , 2009" at bounding box center [182, 64] width 217 height 18
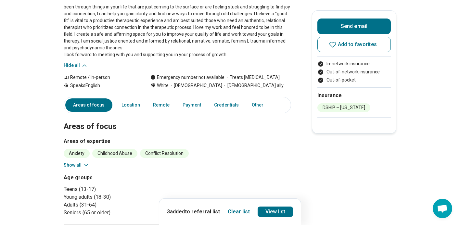
scroll to position [0, 0]
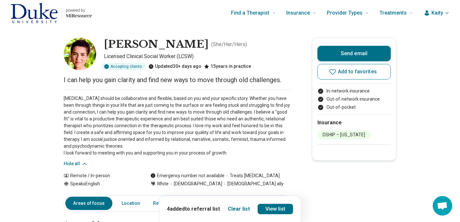
click at [277, 205] on link "View list" at bounding box center [275, 209] width 36 height 10
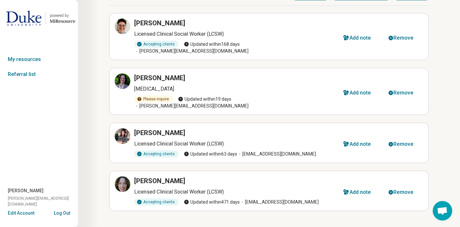
scroll to position [26, 0]
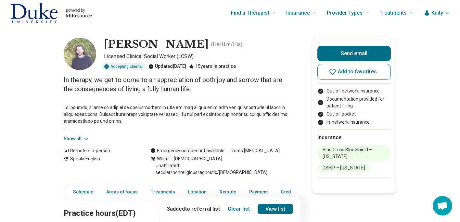
click at [70, 138] on button "Show all" at bounding box center [77, 138] width 26 height 7
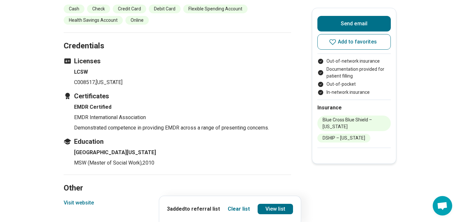
scroll to position [774, 0]
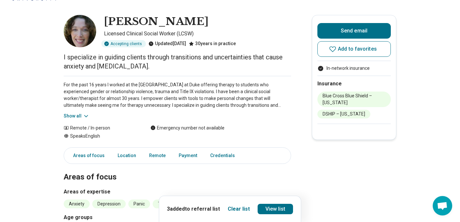
scroll to position [26, 0]
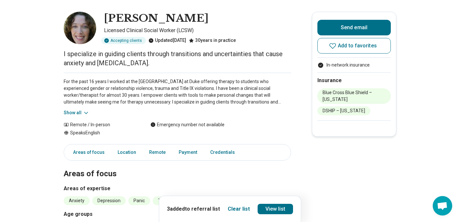
click at [79, 111] on button "Show all" at bounding box center [77, 112] width 26 height 7
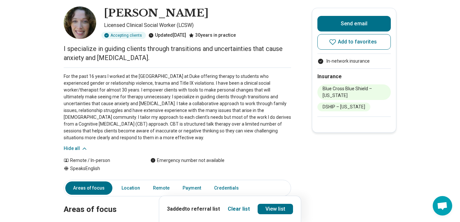
scroll to position [0, 0]
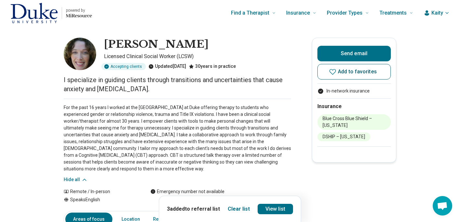
click at [352, 74] on span "Add to favorites" at bounding box center [357, 71] width 39 height 5
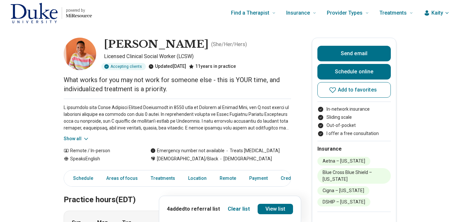
scroll to position [47, 0]
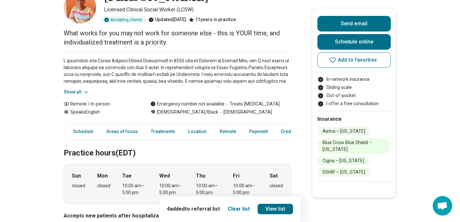
click at [75, 93] on button "Show all" at bounding box center [77, 92] width 26 height 7
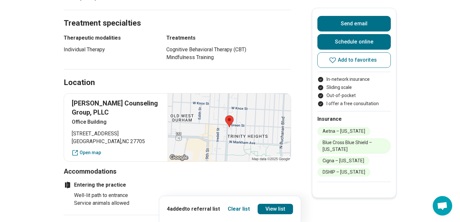
scroll to position [410, 0]
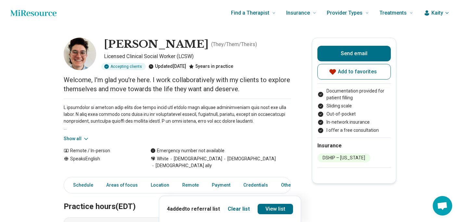
click at [74, 138] on button "Show all" at bounding box center [77, 138] width 26 height 7
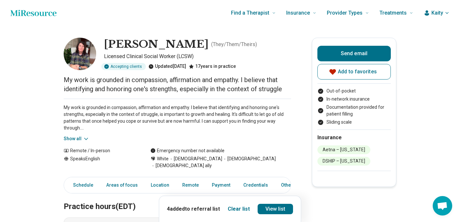
click at [75, 138] on button "Show all" at bounding box center [77, 138] width 26 height 7
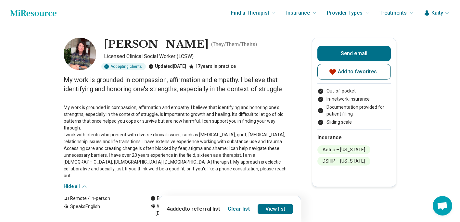
click at [356, 74] on span "Add to favorites" at bounding box center [357, 71] width 39 height 5
click at [344, 73] on span "Add to favorites" at bounding box center [357, 71] width 39 height 5
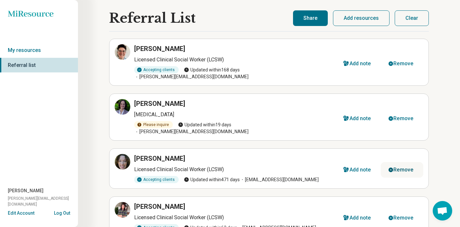
click at [396, 167] on div "Remove" at bounding box center [403, 169] width 20 height 5
click at [243, 26] on main "Referral List Julia Springer Licensed Clinical Social Worker (LCSW) Accepting c…" at bounding box center [268, 160] width 319 height 301
click at [316, 13] on button "Share" at bounding box center [310, 18] width 35 height 16
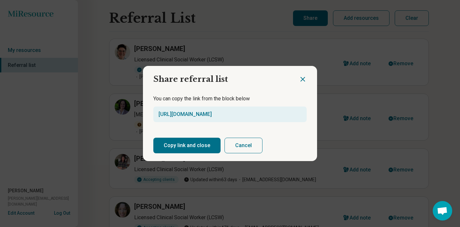
click at [312, 19] on div "Share referral list You can copy the link from the block below https://miresour…" at bounding box center [230, 113] width 460 height 227
click at [191, 147] on button "Copy link and close" at bounding box center [186, 146] width 67 height 16
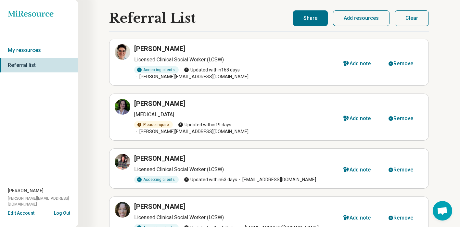
click at [308, 17] on button "Share" at bounding box center [310, 18] width 35 height 16
click at [315, 19] on button "Share" at bounding box center [310, 18] width 35 height 16
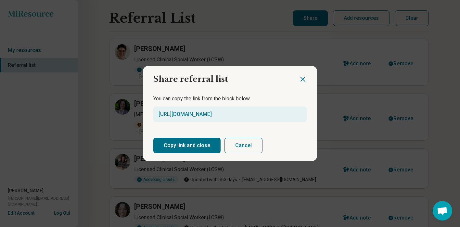
click at [205, 140] on button "Copy link and close" at bounding box center [186, 146] width 67 height 16
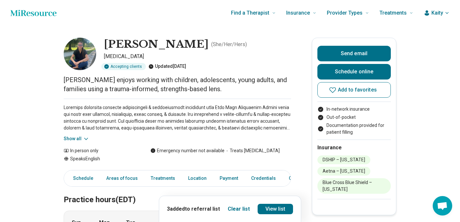
click at [74, 139] on button "Show all" at bounding box center [77, 138] width 26 height 7
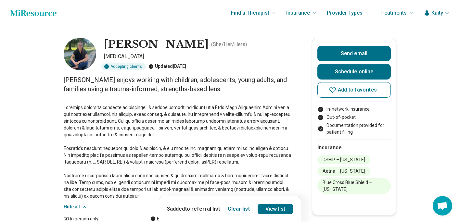
scroll to position [93, 0]
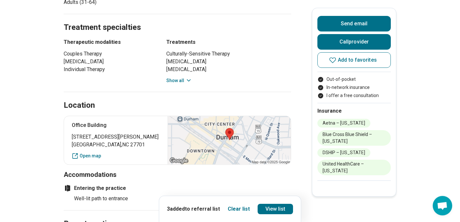
scroll to position [379, 0]
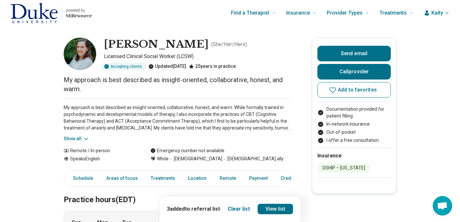
click at [74, 138] on button "Show all" at bounding box center [77, 138] width 26 height 7
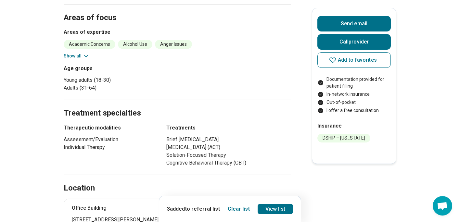
scroll to position [343, 0]
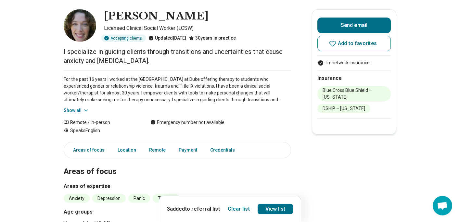
scroll to position [31, 0]
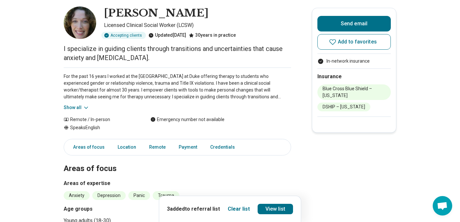
click at [73, 107] on button "Show all" at bounding box center [77, 107] width 26 height 7
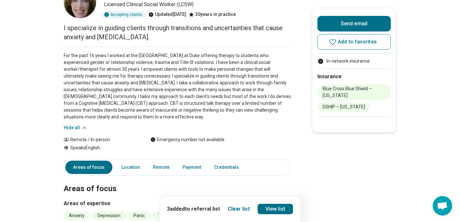
scroll to position [0, 0]
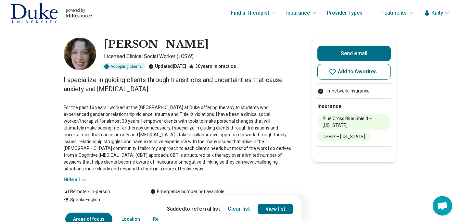
click at [367, 70] on span "Add to favorites" at bounding box center [357, 71] width 39 height 5
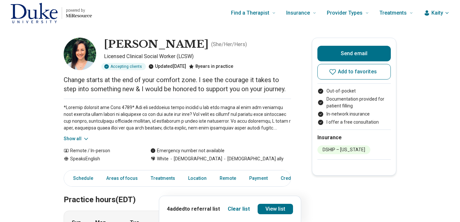
scroll to position [26, 0]
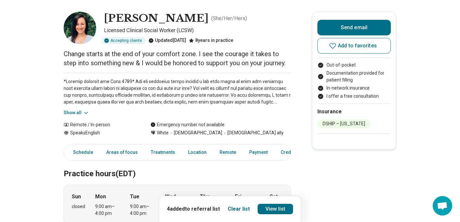
click at [78, 115] on button "Show all" at bounding box center [77, 112] width 26 height 7
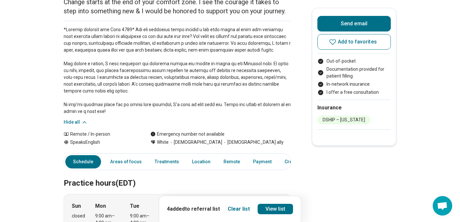
scroll to position [0, 0]
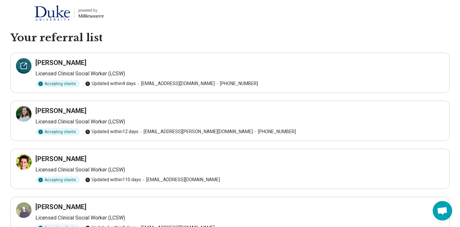
click at [26, 70] on div at bounding box center [24, 66] width 16 height 16
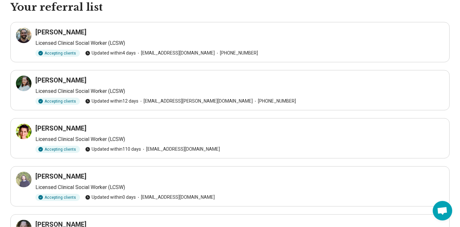
scroll to position [31, 0]
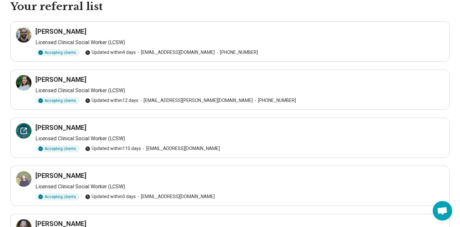
click at [22, 135] on div at bounding box center [24, 131] width 16 height 16
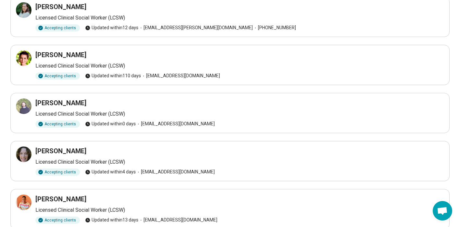
scroll to position [114, 0]
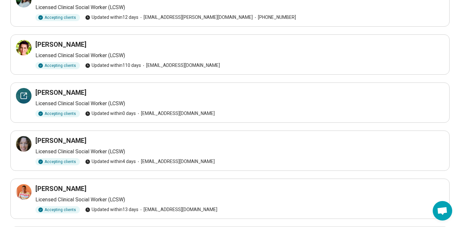
click at [23, 101] on div at bounding box center [24, 96] width 16 height 16
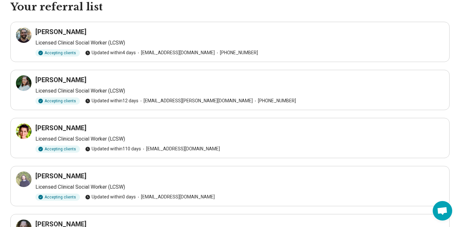
scroll to position [0, 0]
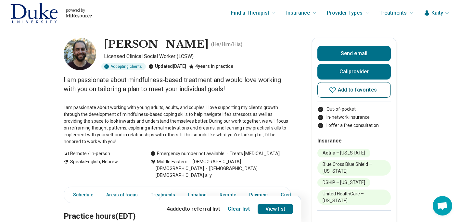
click at [370, 93] on span "Add to favorites" at bounding box center [357, 89] width 39 height 5
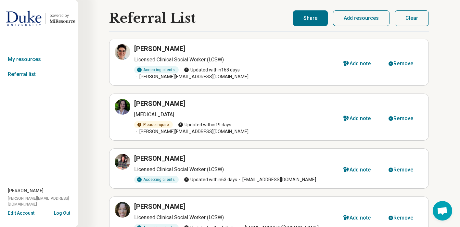
click at [104, 65] on div "Referral List [PERSON_NAME] Licensed Clinical Social Worker (LCSW) Accepting cl…" at bounding box center [269, 160] width 382 height 321
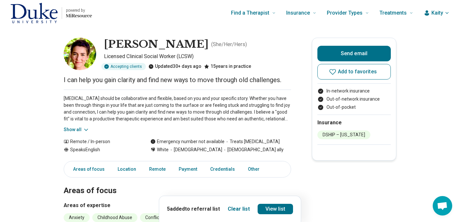
click at [71, 127] on button "Show all" at bounding box center [77, 129] width 26 height 7
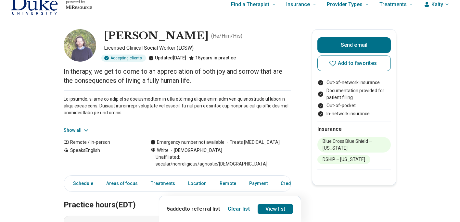
scroll to position [10, 0]
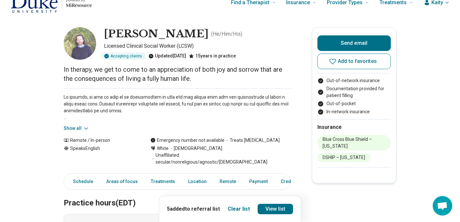
click at [72, 128] on button "Show all" at bounding box center [77, 128] width 26 height 7
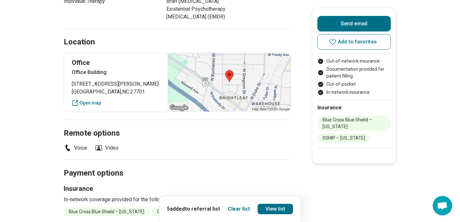
scroll to position [519, 0]
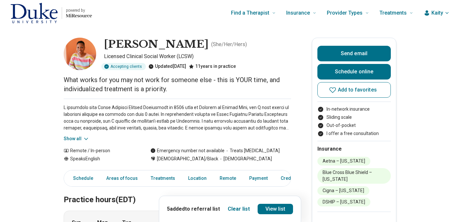
scroll to position [57, 0]
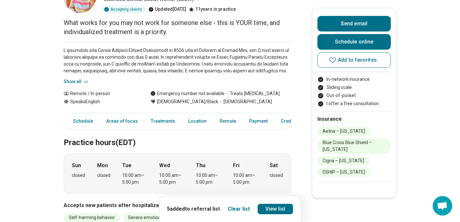
click at [76, 83] on button "Show all" at bounding box center [77, 81] width 26 height 7
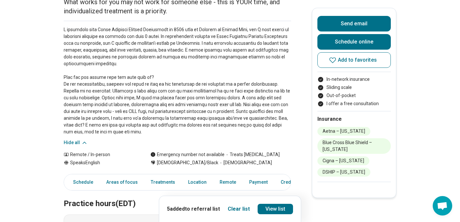
scroll to position [140, 0]
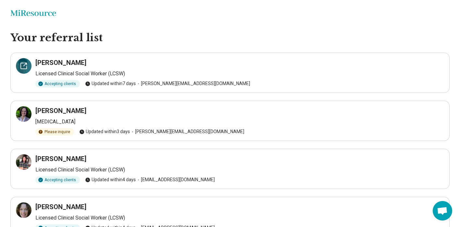
click at [26, 72] on div at bounding box center [24, 66] width 16 height 16
click at [23, 116] on icon at bounding box center [24, 114] width 8 height 8
click at [26, 165] on icon at bounding box center [24, 162] width 6 height 6
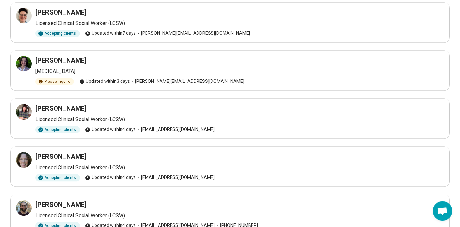
scroll to position [84, 0]
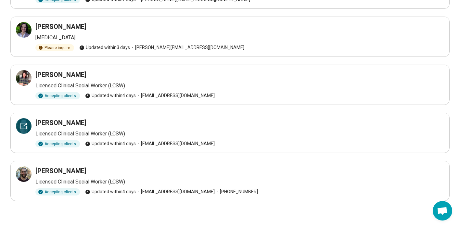
click at [25, 131] on div at bounding box center [24, 126] width 16 height 16
click at [23, 179] on div at bounding box center [24, 174] width 16 height 16
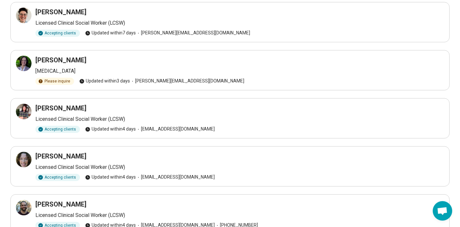
scroll to position [0, 0]
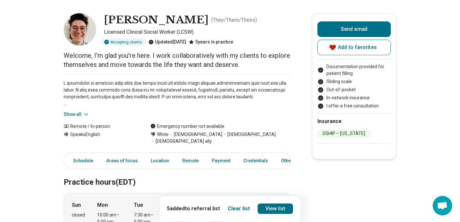
scroll to position [26, 0]
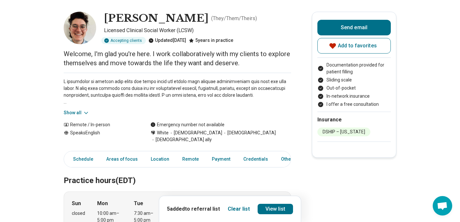
click at [75, 112] on button "Show all" at bounding box center [77, 112] width 26 height 7
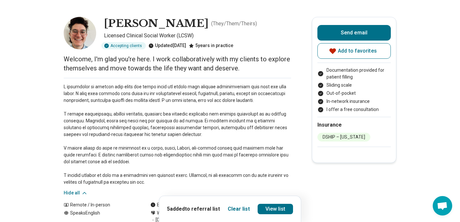
scroll to position [0, 0]
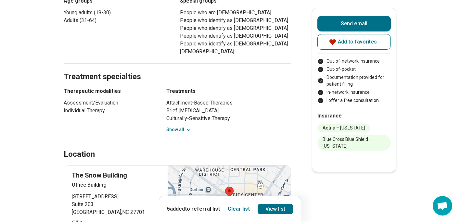
scroll to position [353, 0]
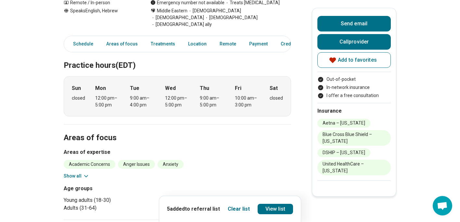
scroll to position [161, 0]
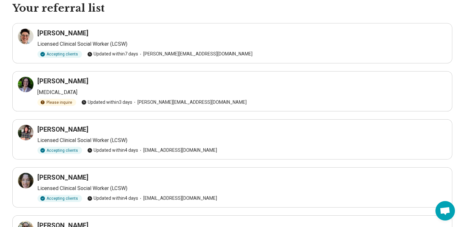
scroll to position [6, 0]
